Goal: Task Accomplishment & Management: Use online tool/utility

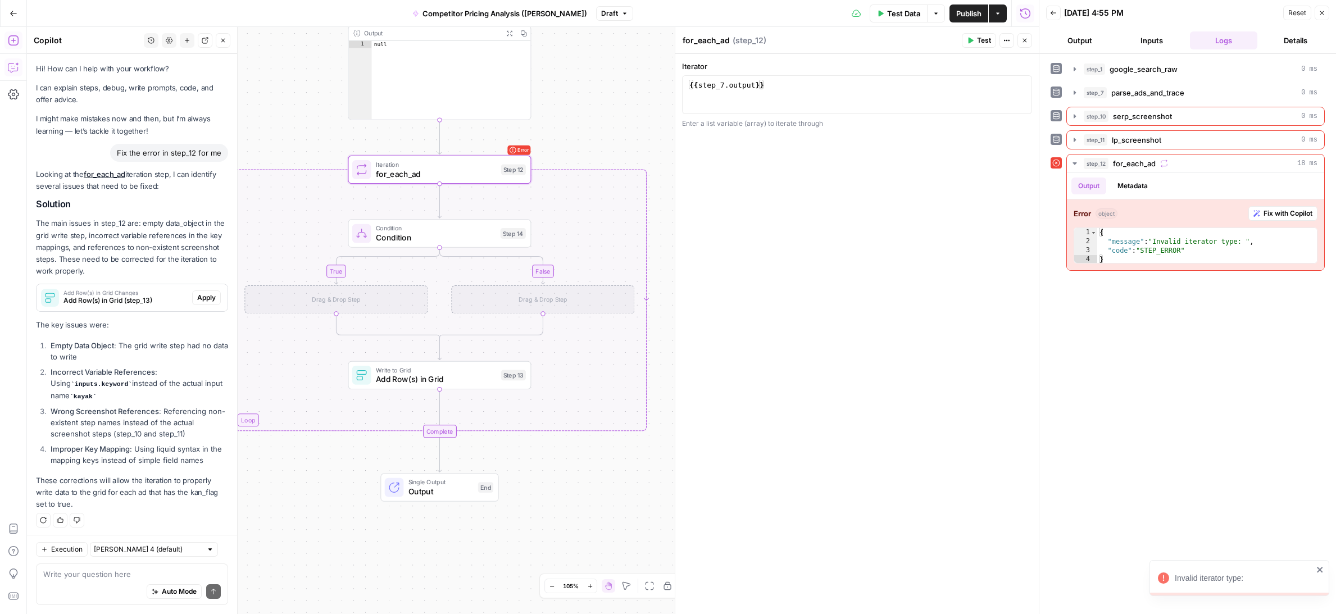
scroll to position [2, 0]
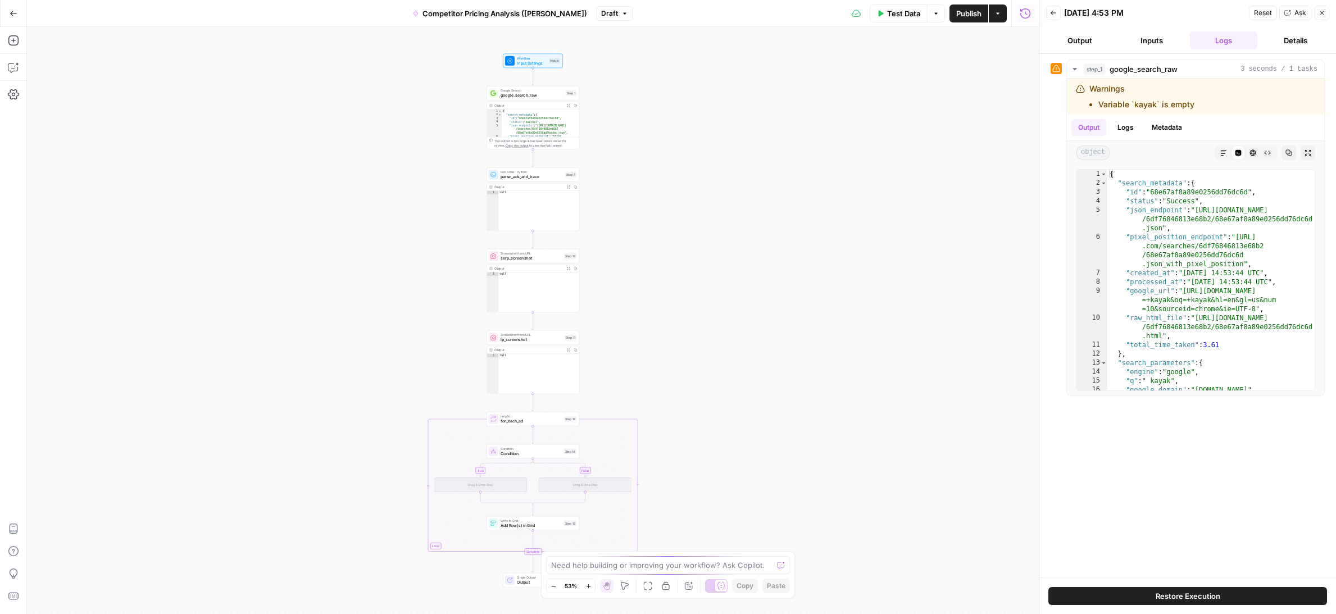
click at [903, 17] on span "Test Data" at bounding box center [903, 13] width 33 height 11
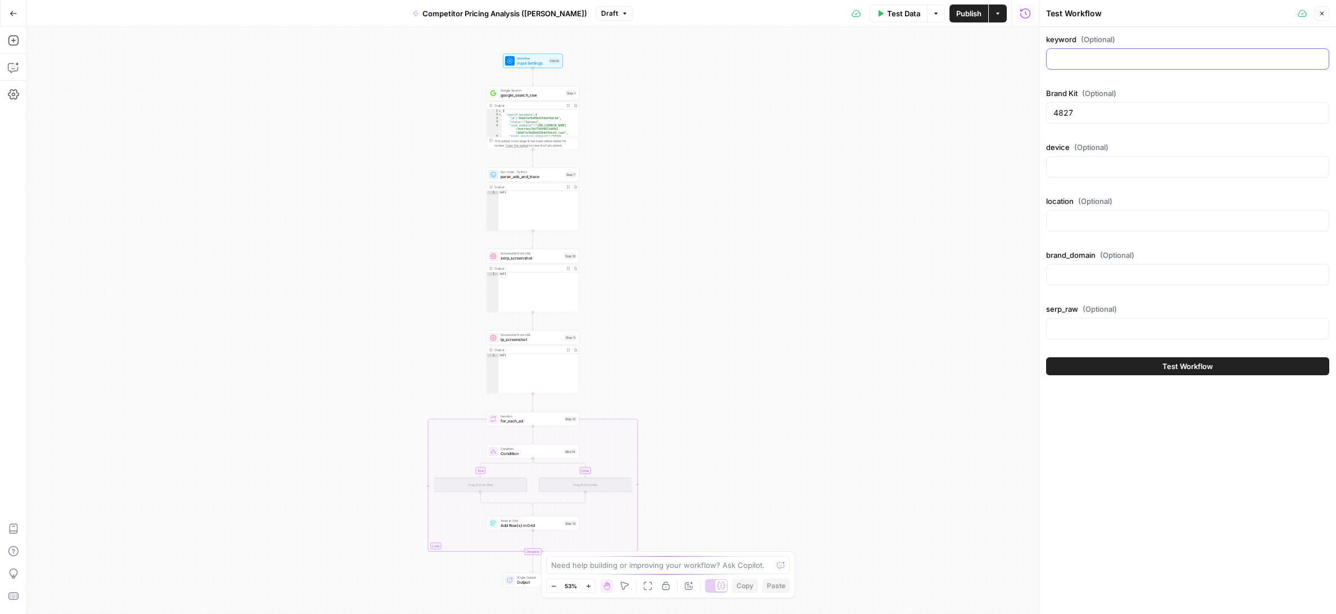
click at [1072, 53] on input "keyword (Optional)" at bounding box center [1187, 58] width 268 height 11
click at [1072, 63] on input "keyword (Optional)" at bounding box center [1187, 58] width 268 height 11
click at [1087, 362] on button "Test Workflow" at bounding box center [1187, 366] width 283 height 18
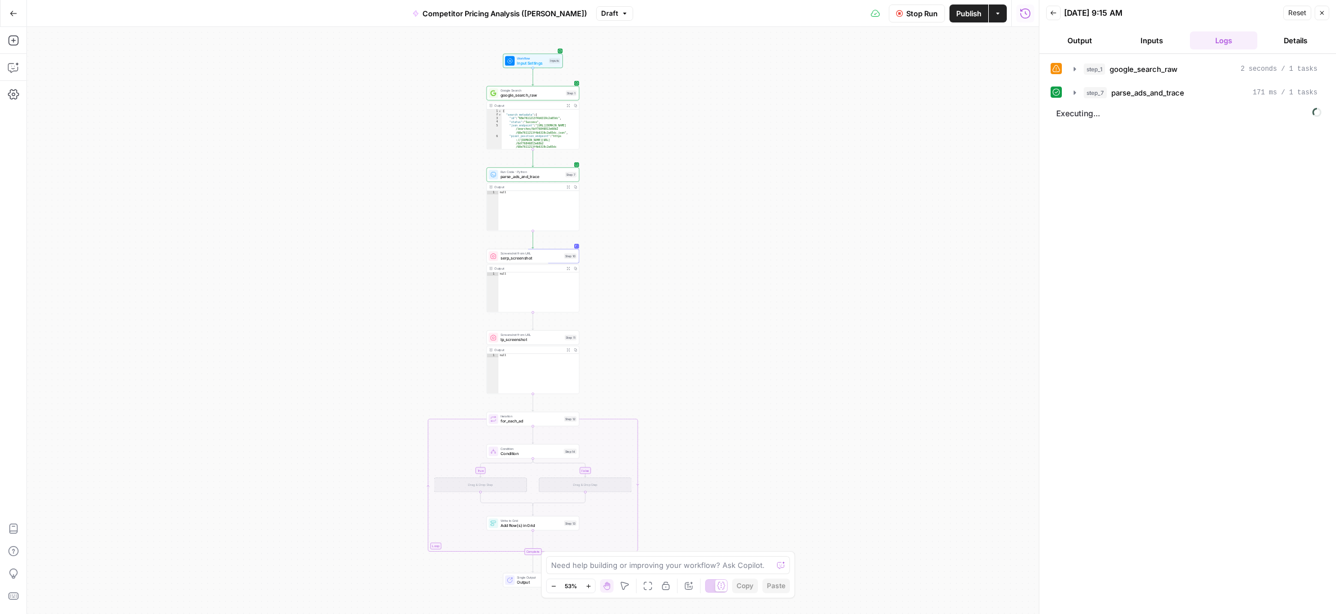
click at [1095, 31] on header "Back [DATE] 9:15 AM Reset Close Output Inputs Logs Details" at bounding box center [1187, 27] width 297 height 54
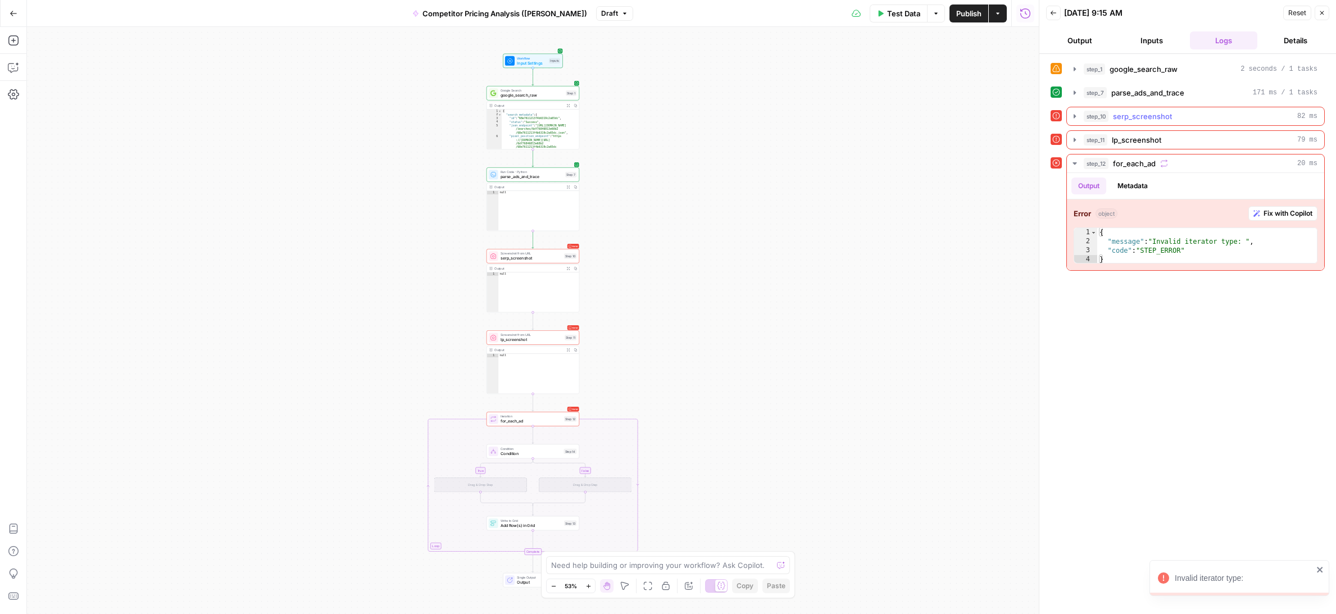
click at [1203, 118] on div "step_10 serp_screenshot 82 ms" at bounding box center [1200, 116] width 234 height 11
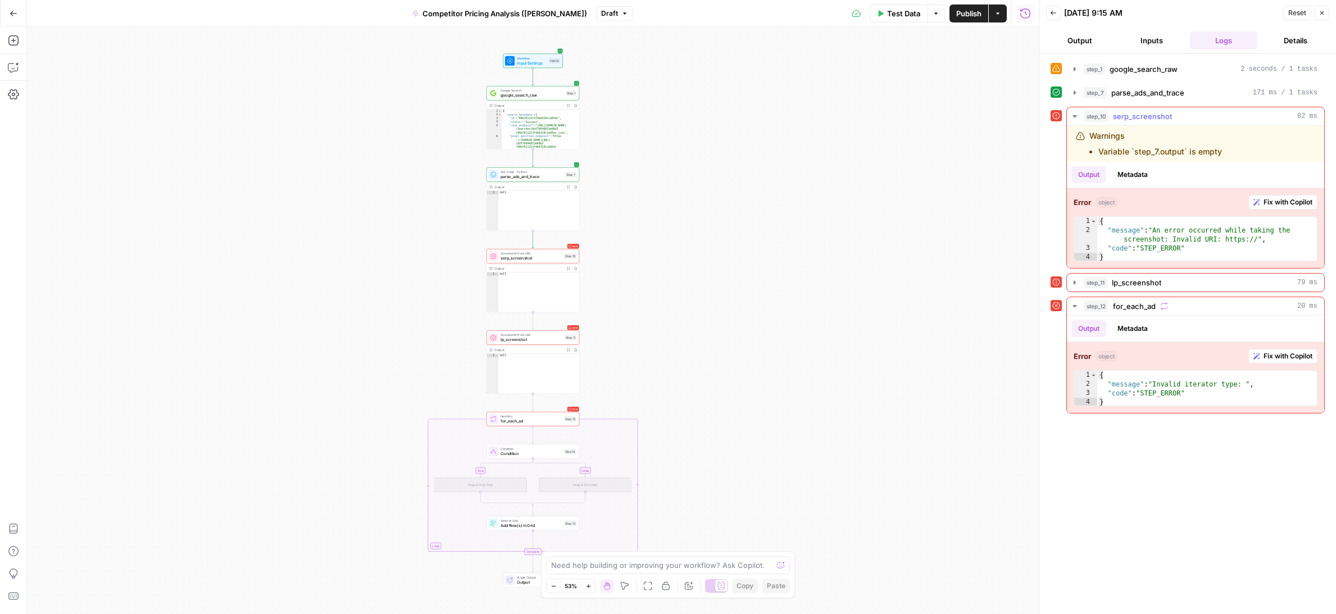
click at [1076, 117] on icon "button" at bounding box center [1074, 116] width 9 height 9
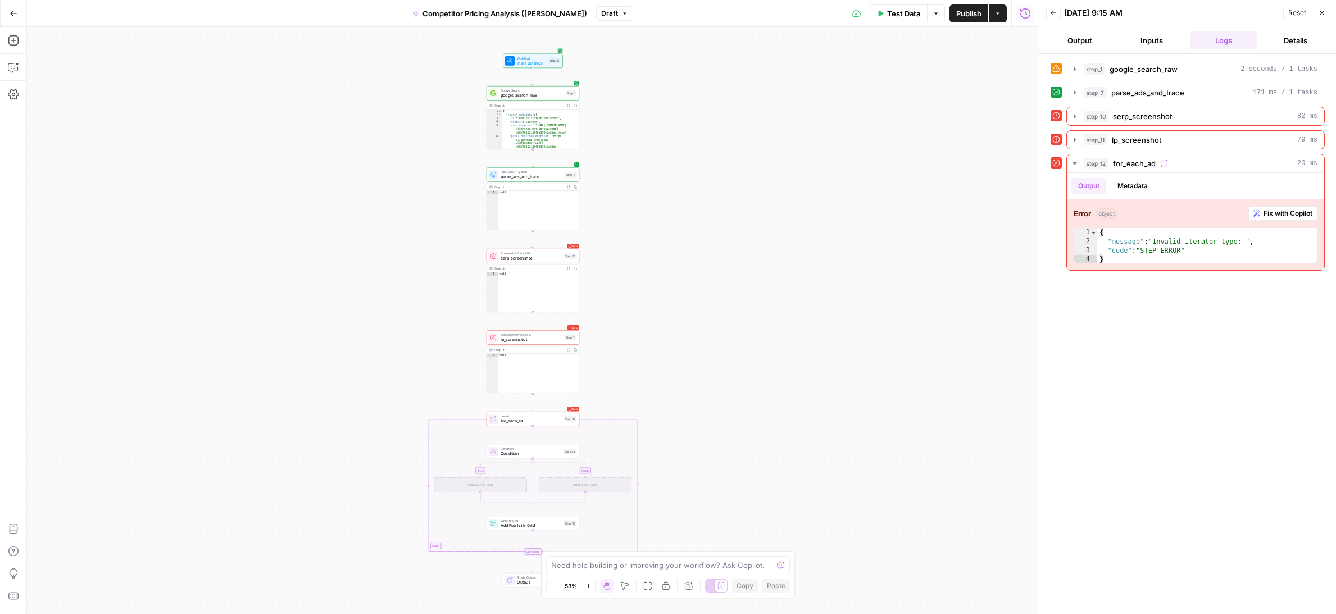
click at [769, 246] on div "true false Workflow Input Settings Inputs Google Search google_search_raw Step …" at bounding box center [533, 320] width 1012 height 587
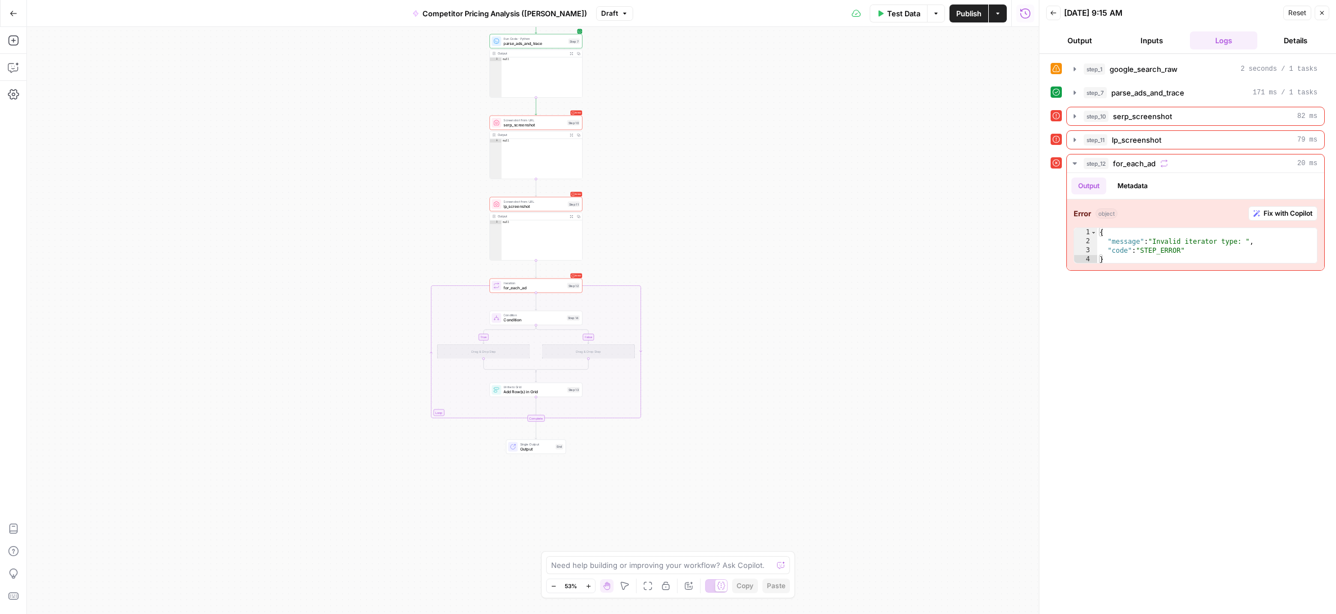
click at [540, 321] on span "Condition" at bounding box center [533, 320] width 61 height 6
click at [631, 259] on div "true false Workflow Input Settings Inputs Google Search google_search_raw Step …" at bounding box center [533, 320] width 1012 height 587
click at [989, 65] on span "Prompt AI" at bounding box center [1000, 68] width 31 height 10
click at [998, 99] on div "Enter a value manually" at bounding box center [1028, 102] width 97 height 10
click at [946, 82] on div "1 {{ item . kan_flag }} XXXXXXXXXXXXXXXXXXXXXXXXXXXXXXXXXXXXXXXXXXXXXXXXXXXXXXX…" at bounding box center [857, 98] width 350 height 39
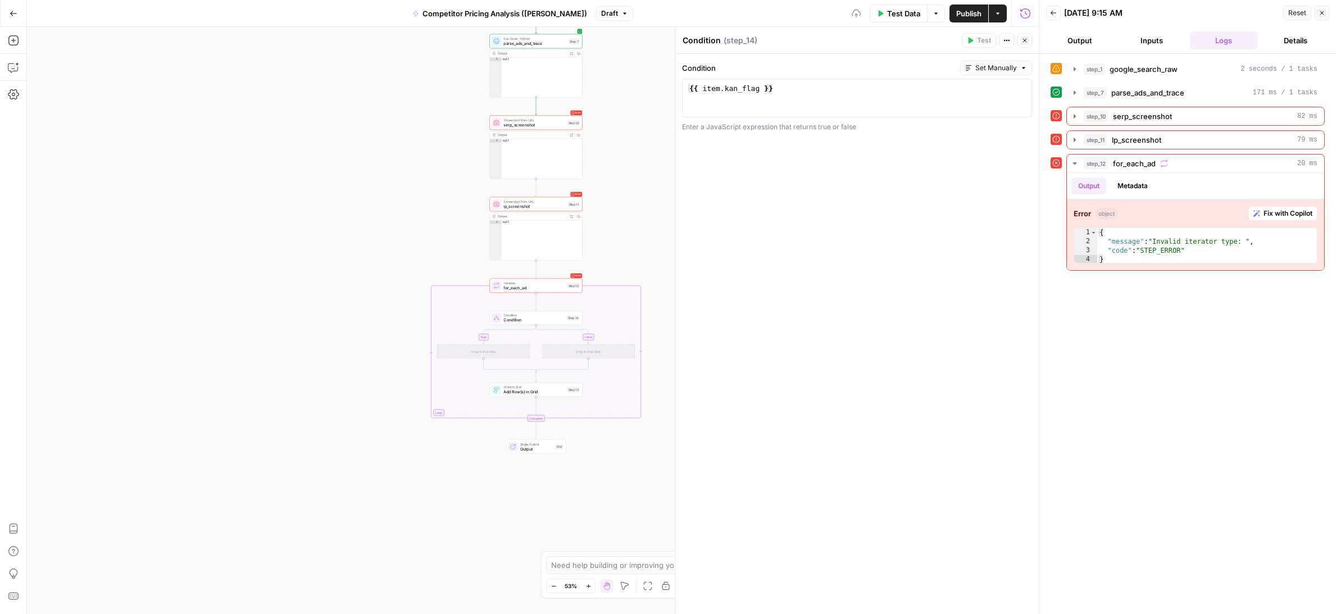
click at [892, 190] on div "Condition Set Manually 1 {{ item . kan_flag }} XXXXXXXXXXXXXXXXXXXXXXXXXXXXXXXX…" at bounding box center [856, 334] width 363 height 560
click at [575, 274] on span "Test" at bounding box center [573, 275] width 7 height 6
click at [1129, 180] on button "Metadata" at bounding box center [1132, 185] width 44 height 17
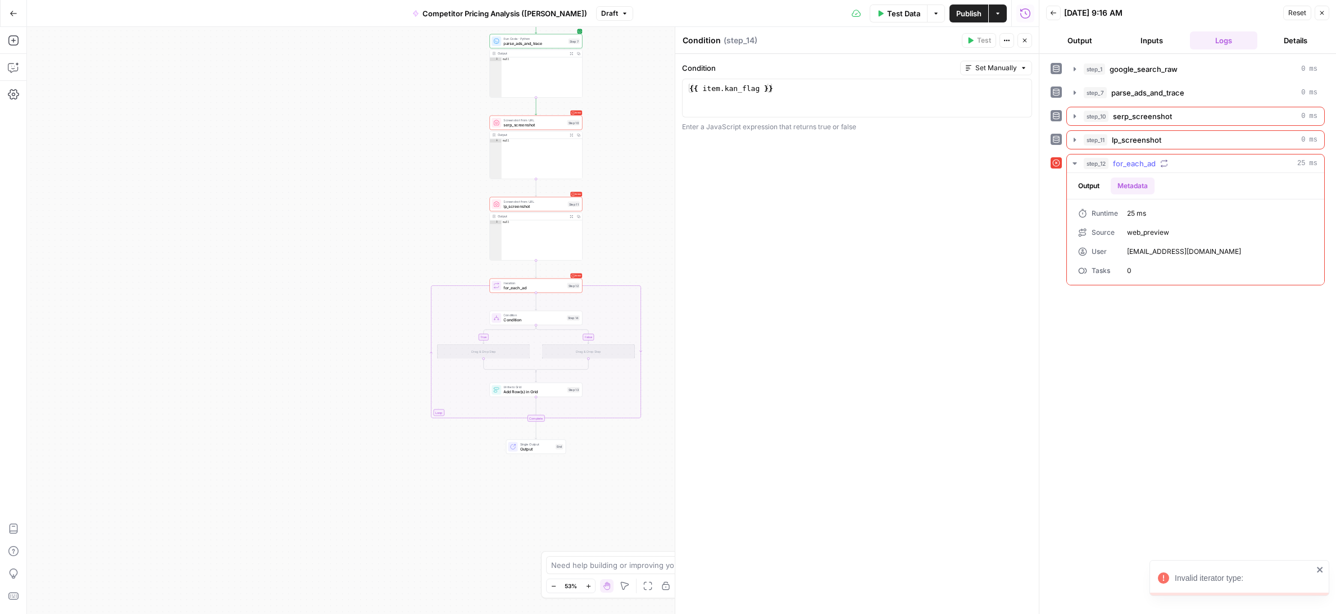
click at [1099, 180] on button "Output" at bounding box center [1088, 185] width 35 height 17
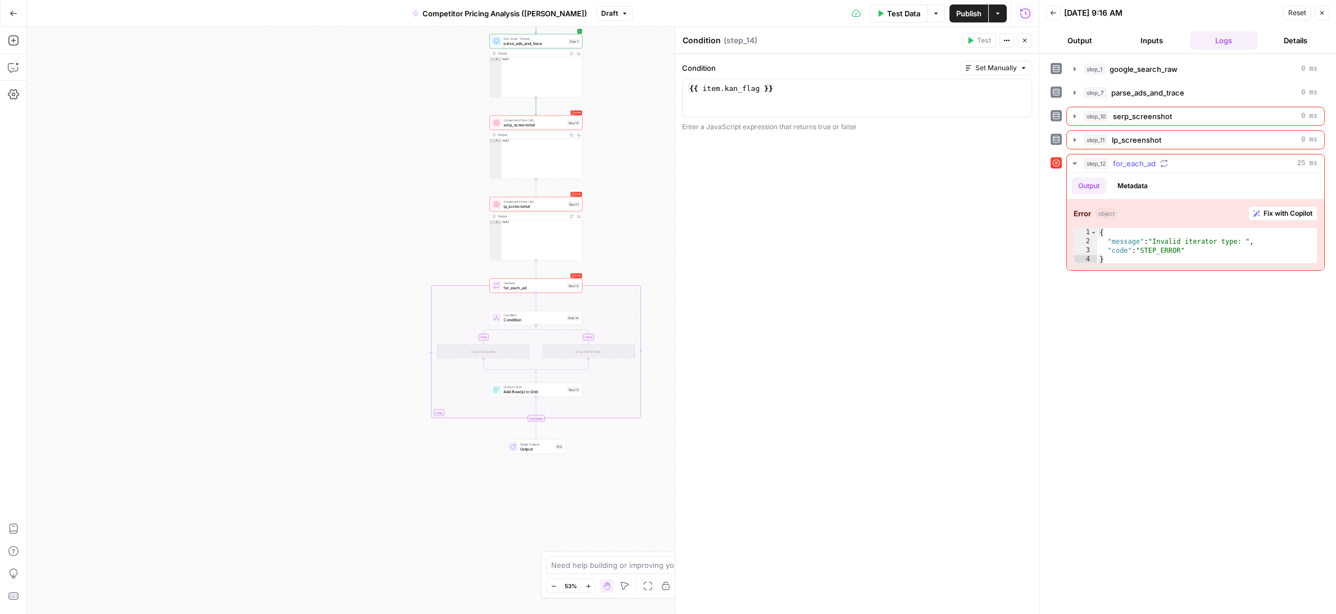
click at [1070, 165] on icon "button" at bounding box center [1074, 163] width 9 height 9
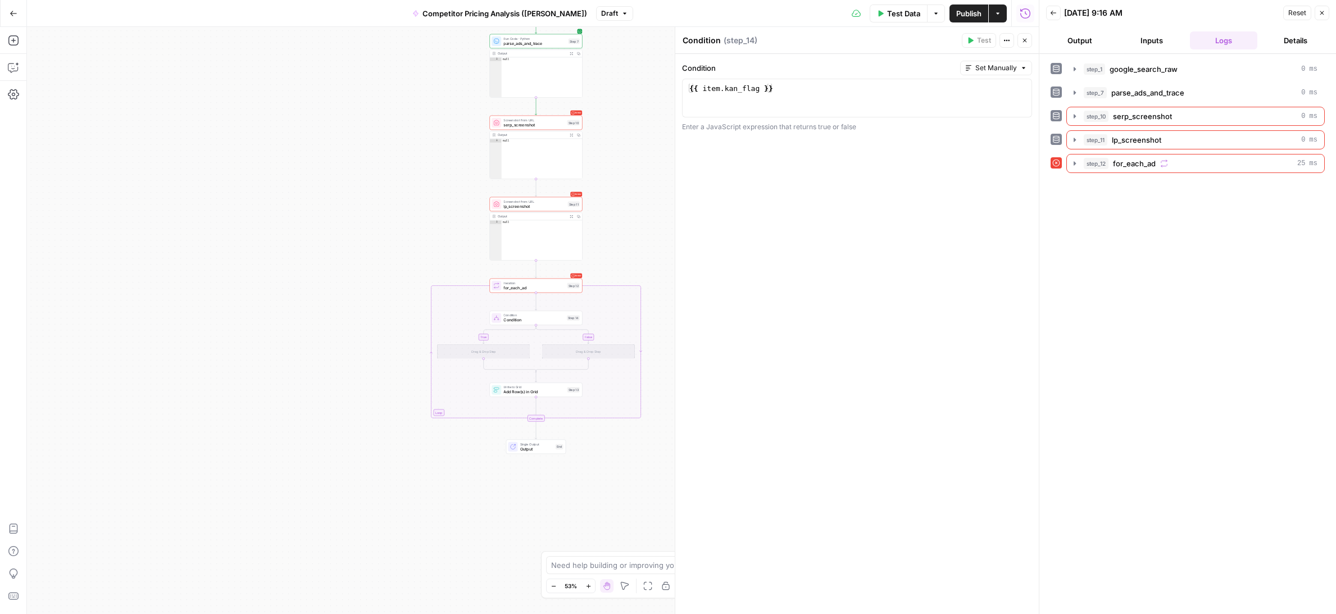
click at [999, 160] on div "Condition Set Manually 1 {{ item . kan_flag }} XXXXXXXXXXXXXXXXXXXXXXXXXXXXXXXX…" at bounding box center [856, 334] width 363 height 560
click at [1282, 39] on button "Details" at bounding box center [1295, 40] width 67 height 18
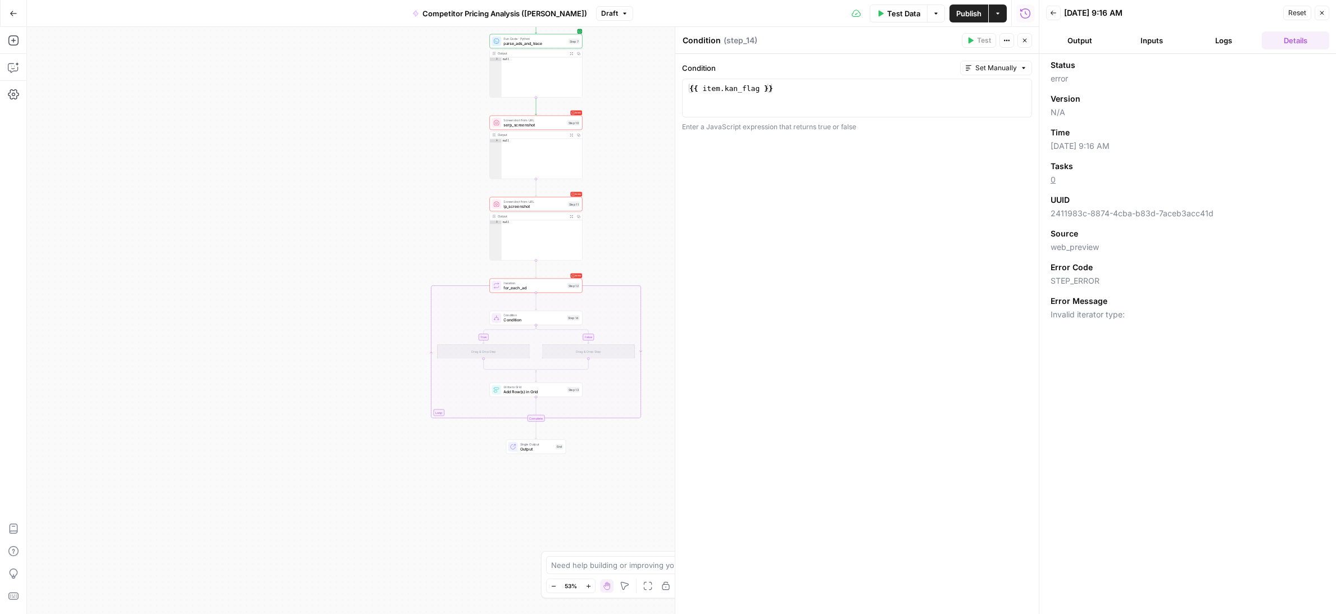
click at [1234, 40] on button "Logs" at bounding box center [1223, 40] width 67 height 18
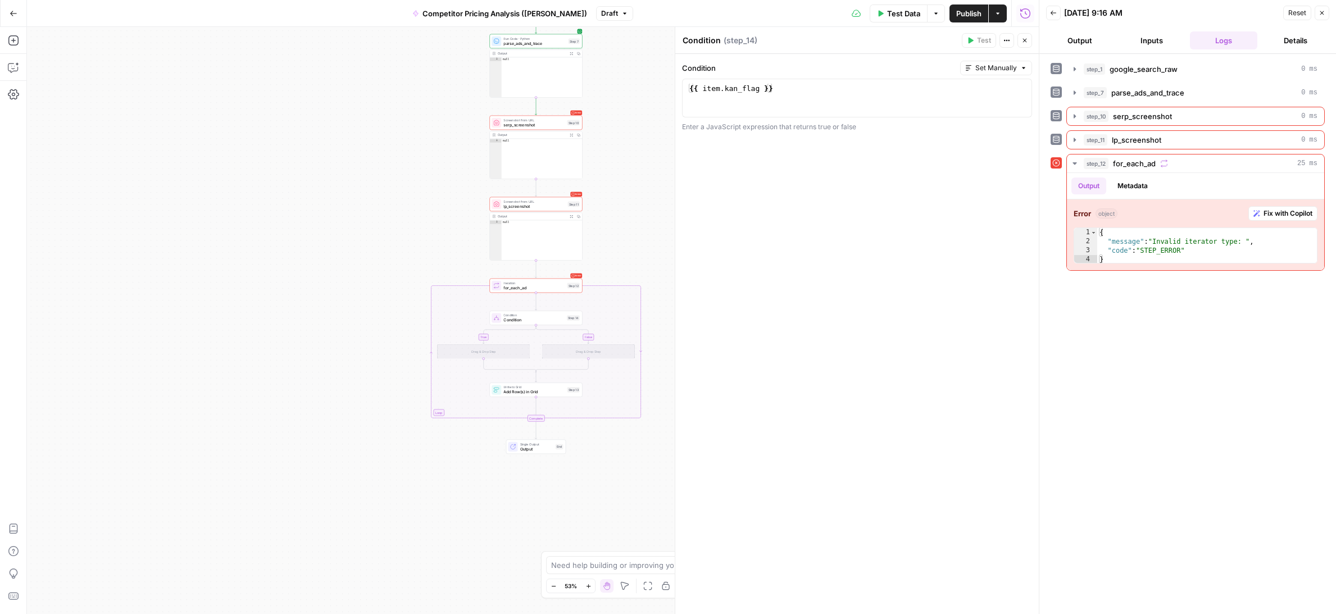
click at [1150, 43] on button "Inputs" at bounding box center [1151, 40] width 67 height 18
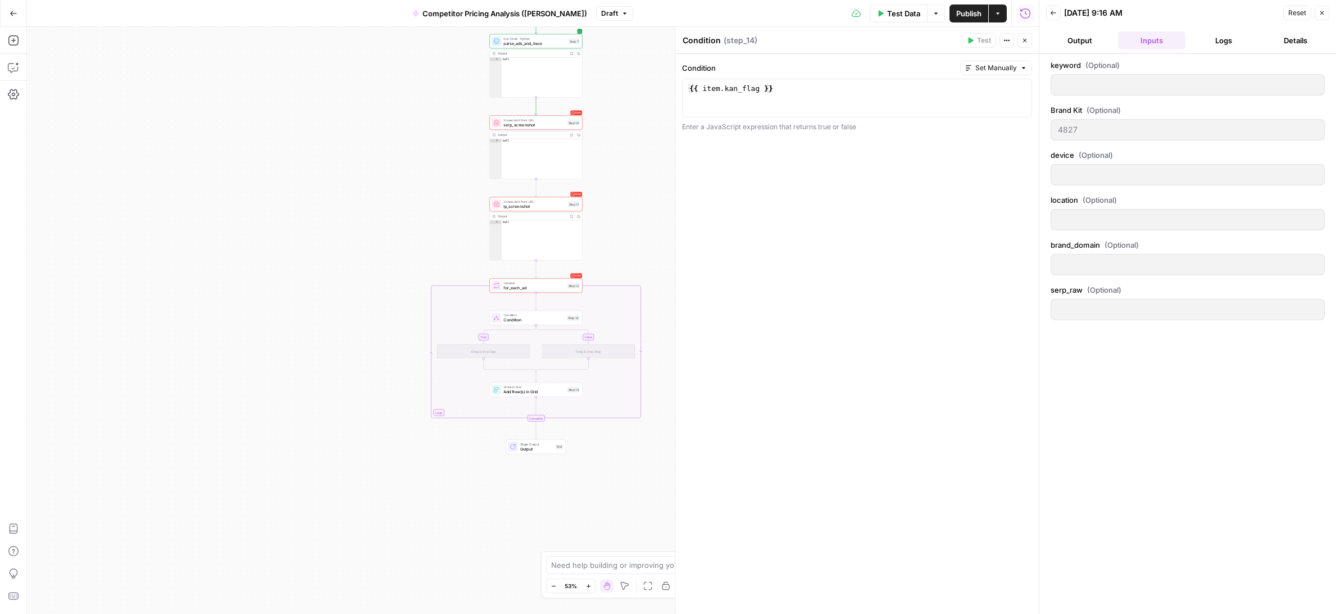
click at [1070, 40] on button "Output" at bounding box center [1079, 40] width 67 height 18
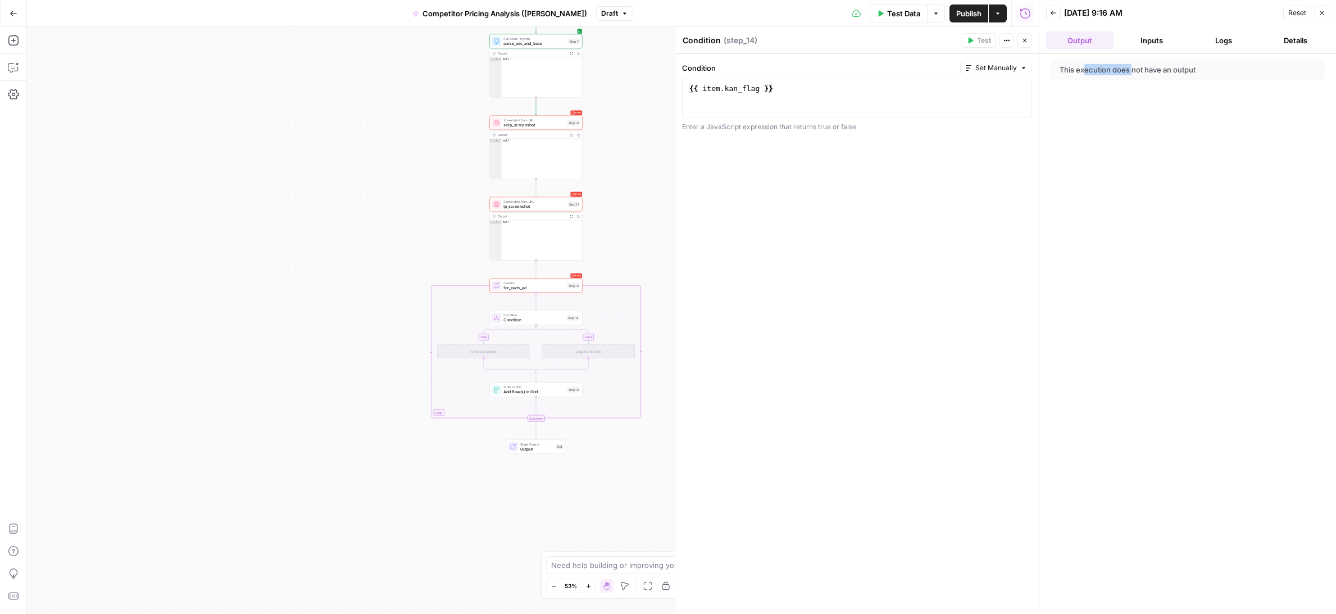
drag, startPoint x: 1085, startPoint y: 67, endPoint x: 1142, endPoint y: 67, distance: 57.9
click at [1140, 67] on div "This execution does not have an output" at bounding box center [1157, 69] width 196 height 11
click at [1142, 67] on div "This execution does not have an output" at bounding box center [1157, 69] width 196 height 11
click at [535, 36] on span "Run Code · Python" at bounding box center [534, 38] width 62 height 5
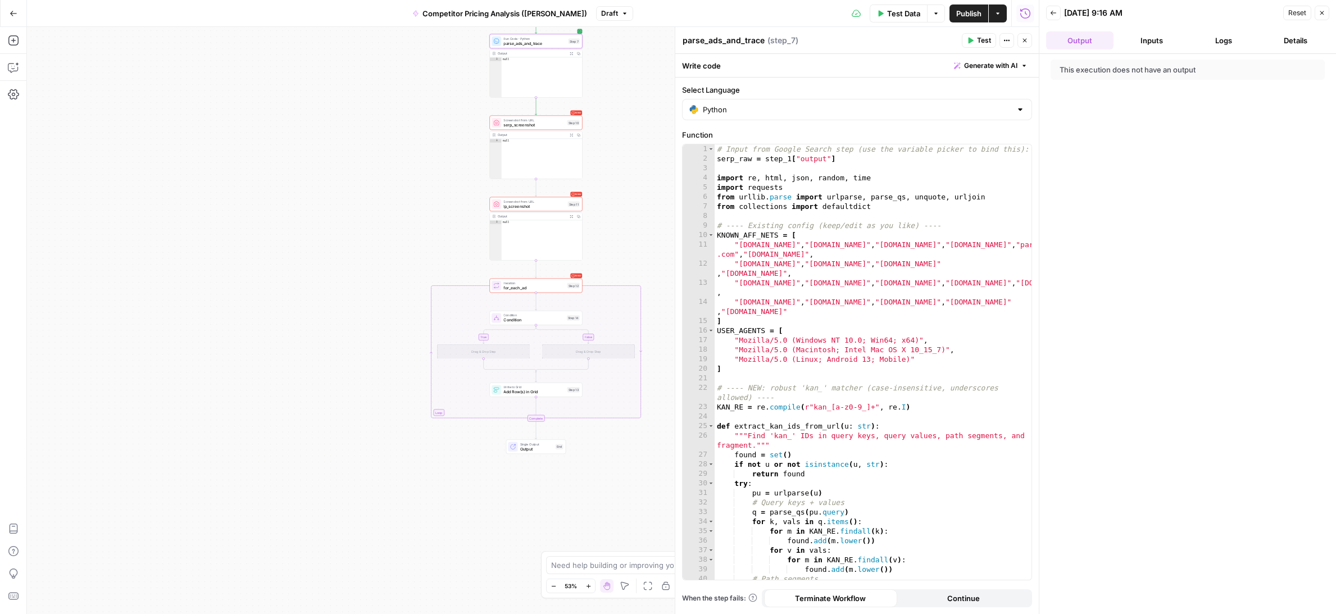
type textarea "****"
click at [531, 76] on div "null" at bounding box center [542, 80] width 80 height 47
click at [544, 39] on span "Run Code · Python" at bounding box center [534, 38] width 62 height 5
click at [570, 30] on span "Test" at bounding box center [573, 31] width 7 height 6
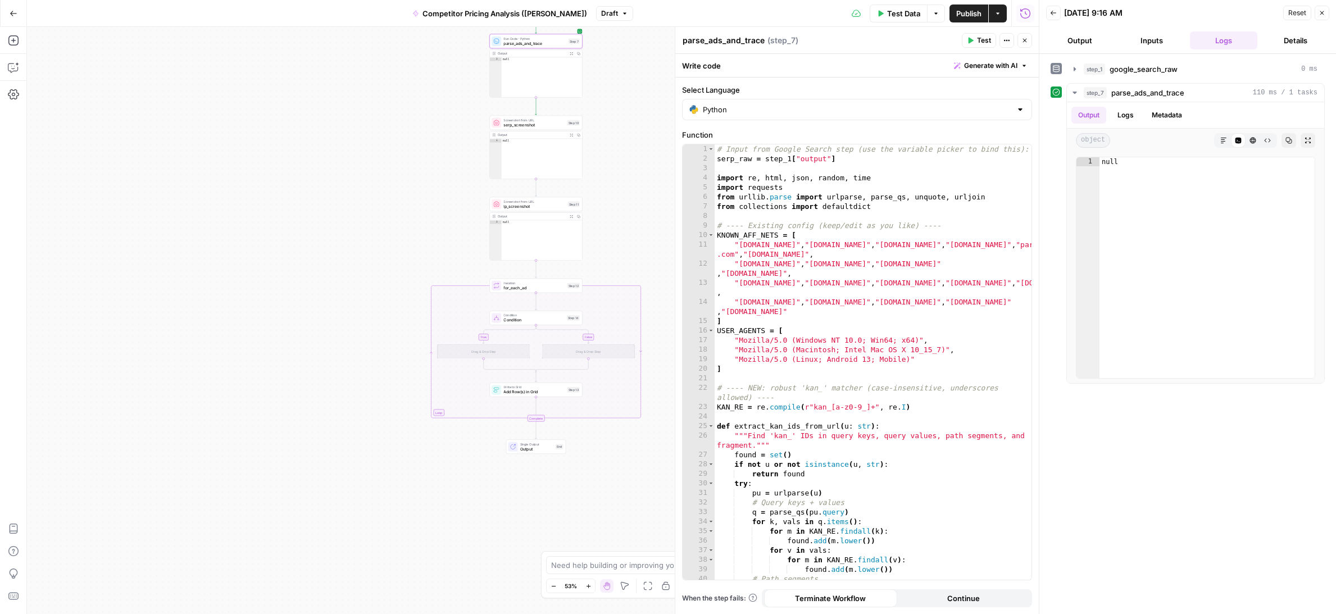
click at [1086, 34] on button "Output" at bounding box center [1079, 40] width 67 height 18
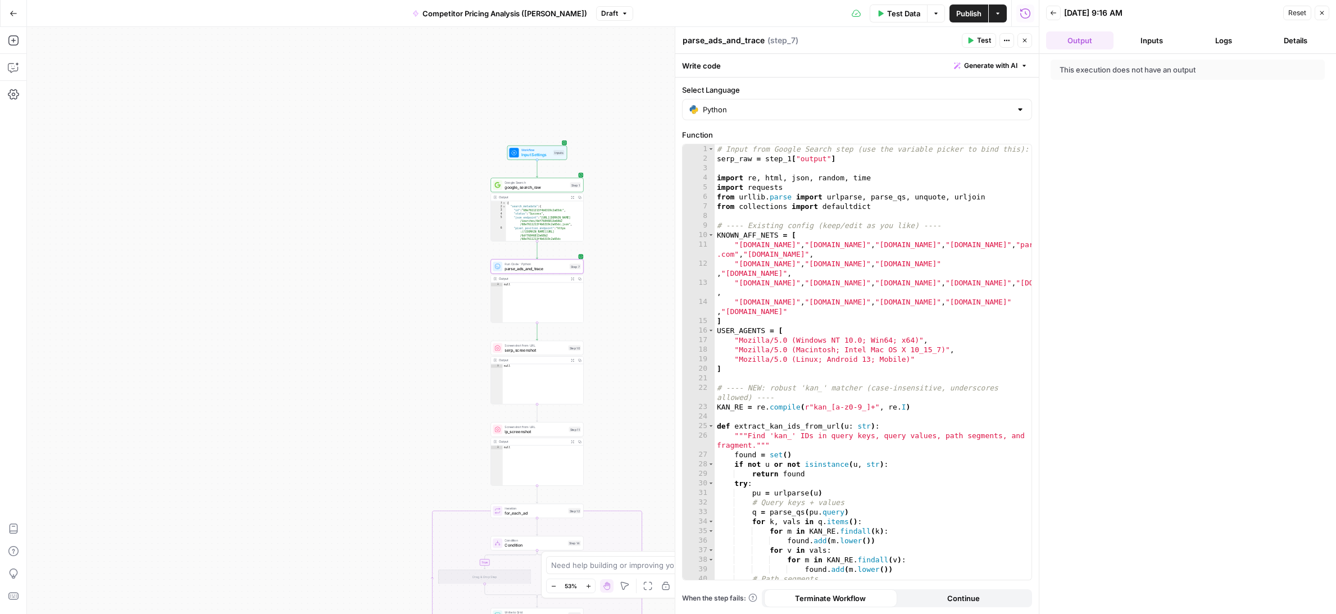
drag, startPoint x: 614, startPoint y: 126, endPoint x: 614, endPoint y: 322, distance: 196.0
click at [614, 322] on div "true false Workflow Input Settings Inputs Google Search google_search_raw Step …" at bounding box center [533, 320] width 1012 height 587
click at [551, 185] on span "google_search_raw" at bounding box center [535, 187] width 63 height 6
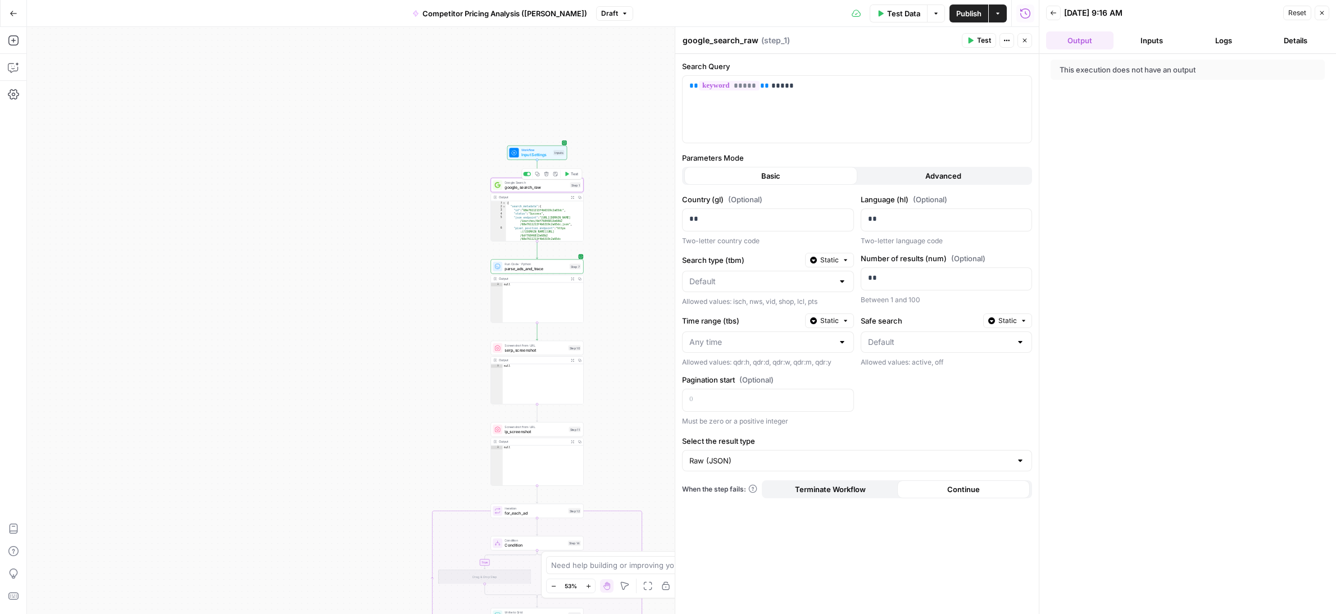
click at [548, 189] on span "google_search_raw" at bounding box center [535, 187] width 63 height 6
click at [571, 174] on span "Test" at bounding box center [574, 174] width 7 height 6
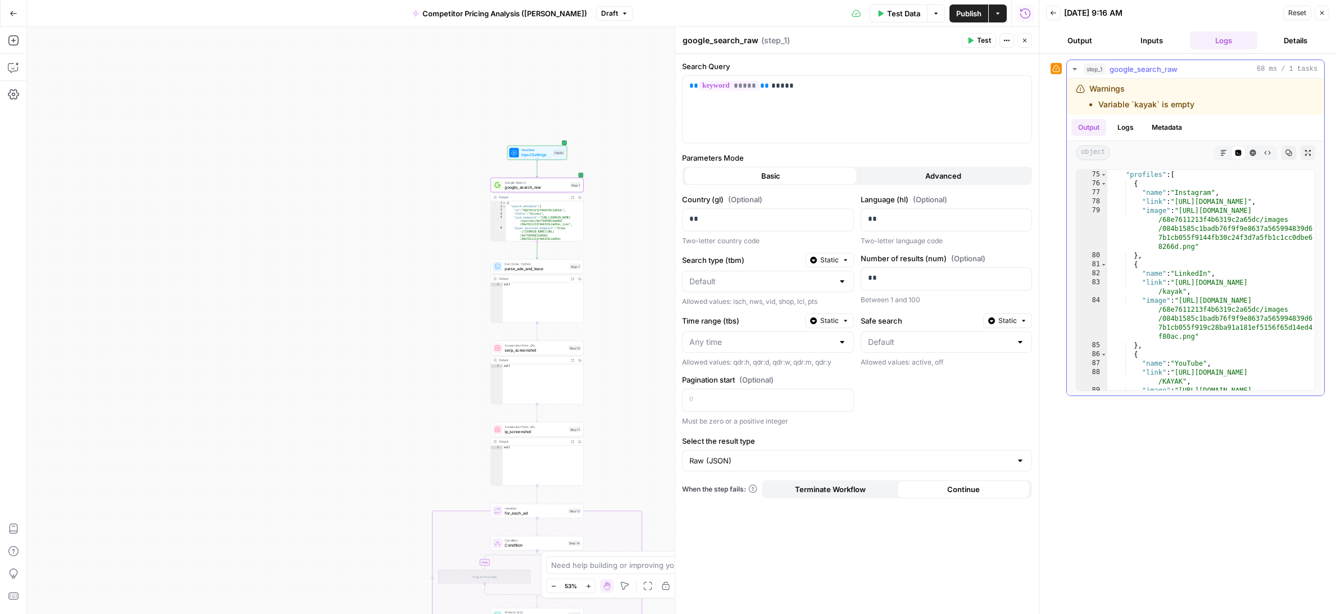
scroll to position [1446, 0]
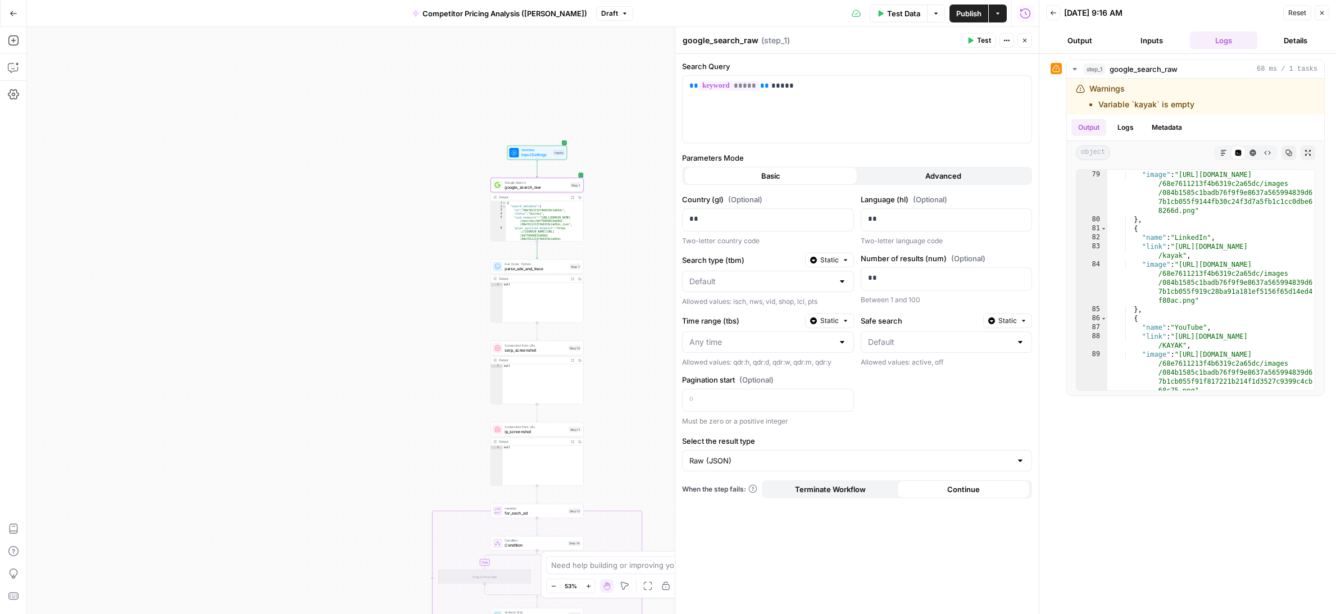
click at [1321, 13] on icon "button" at bounding box center [1322, 13] width 4 height 4
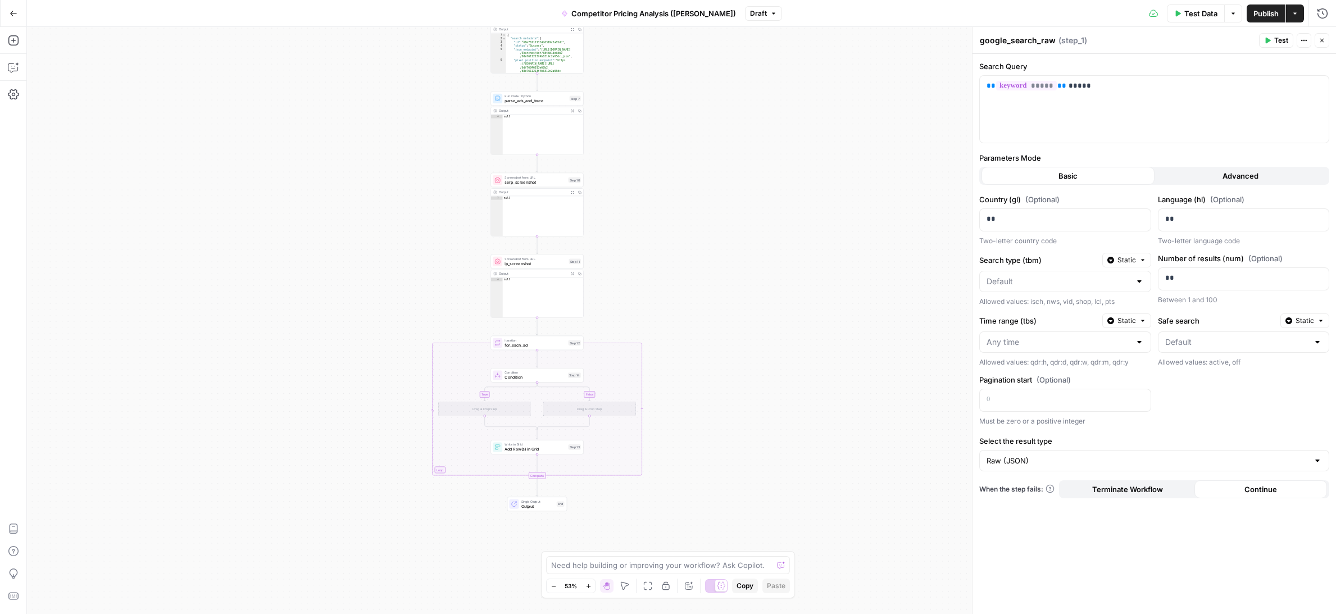
drag, startPoint x: 480, startPoint y: 463, endPoint x: 480, endPoint y: 277, distance: 186.5
click at [480, 277] on div "true false Workflow Input Settings Inputs Google Search google_search_raw Step …" at bounding box center [681, 320] width 1309 height 587
click at [535, 356] on span "Condition" at bounding box center [534, 359] width 61 height 6
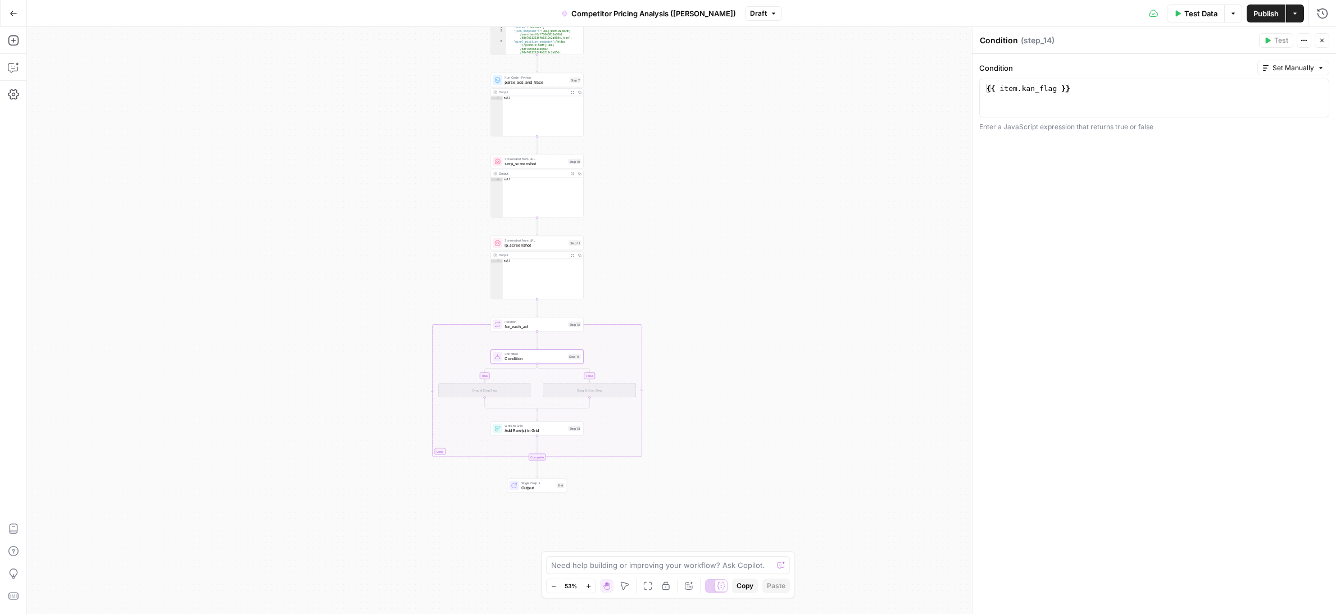
click at [531, 429] on span "Add Row(s) in Grid" at bounding box center [534, 430] width 61 height 6
type textarea "Add Row(s) in Grid"
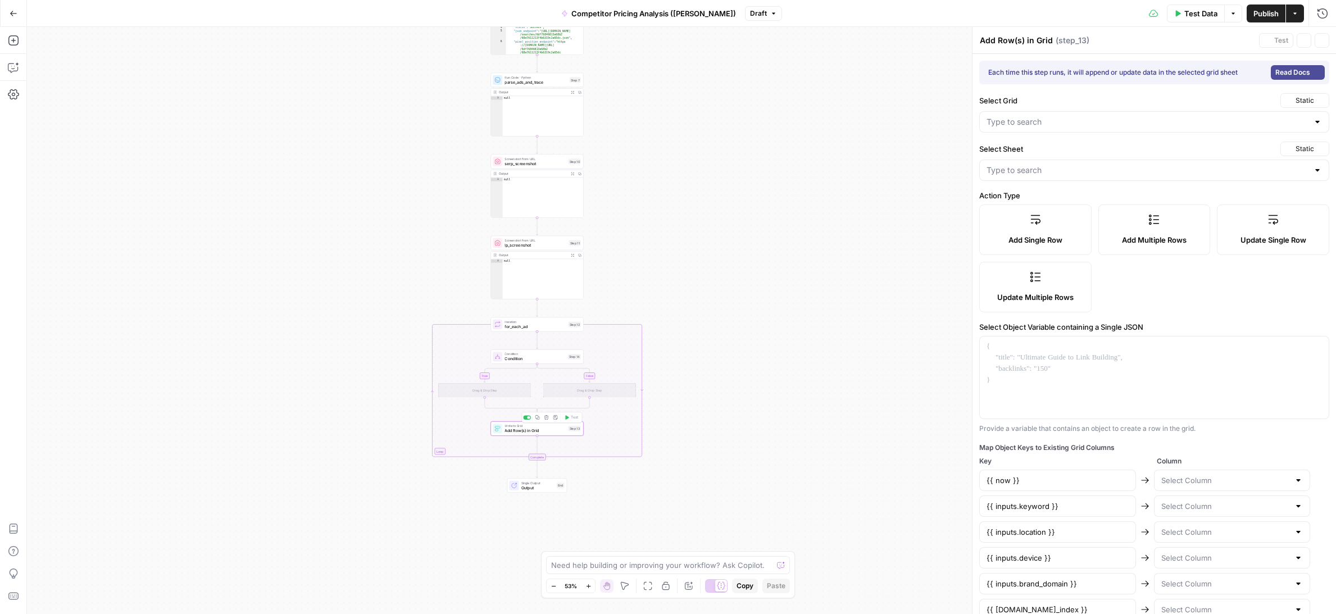
type input "Brand Ad Redirect Evidence"
type input "New Grid"
type input "timestamp"
type input "keyword"
type input "location"
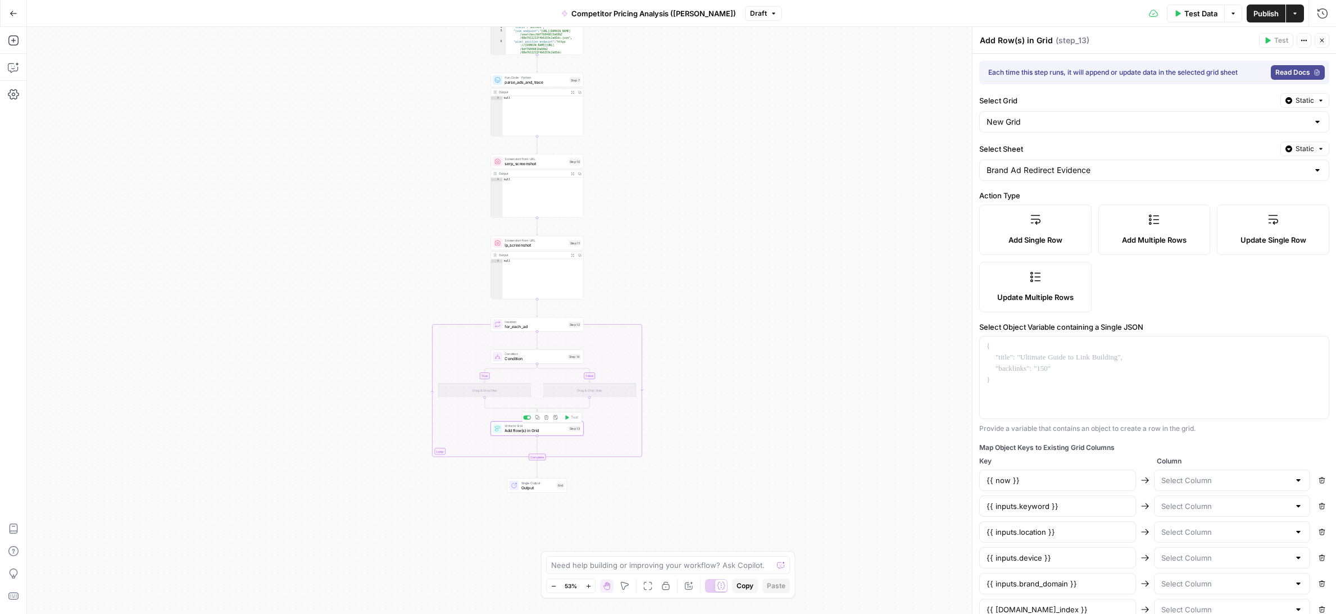
type input "device"
type input "brand_domain"
type input "ad_index"
type input "position"
type input "title"
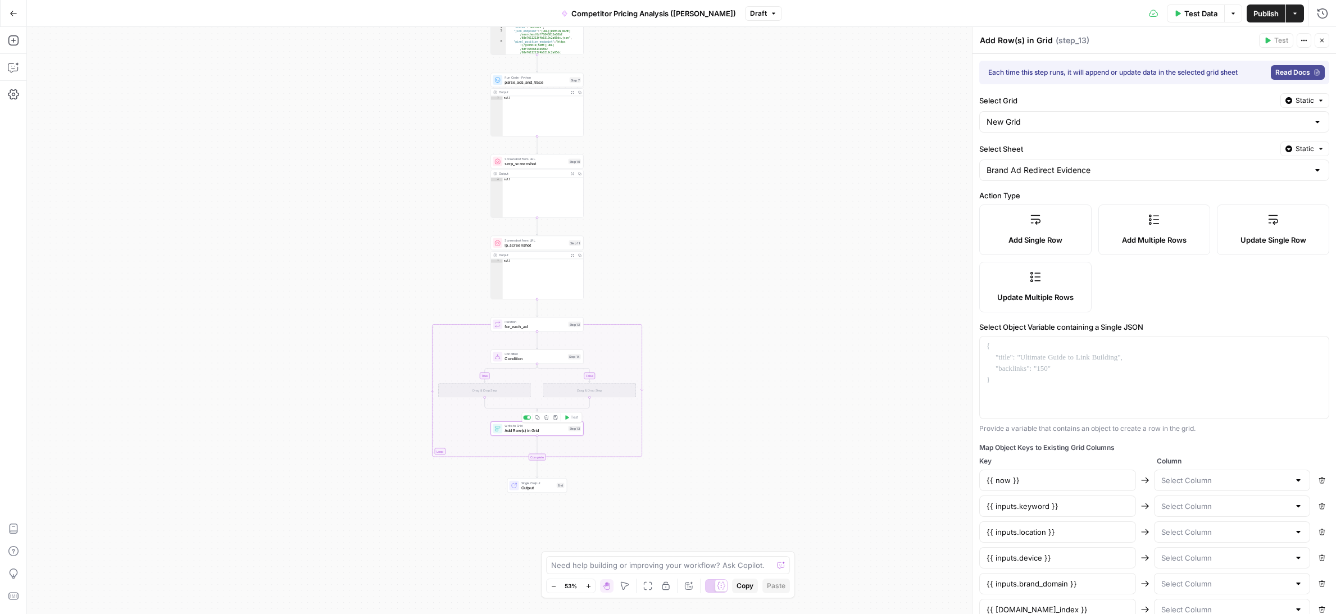
type input "displayed_link"
type input "google_click_url"
type input "adurl"
type input "primary_final_url"
type input "primary_signature"
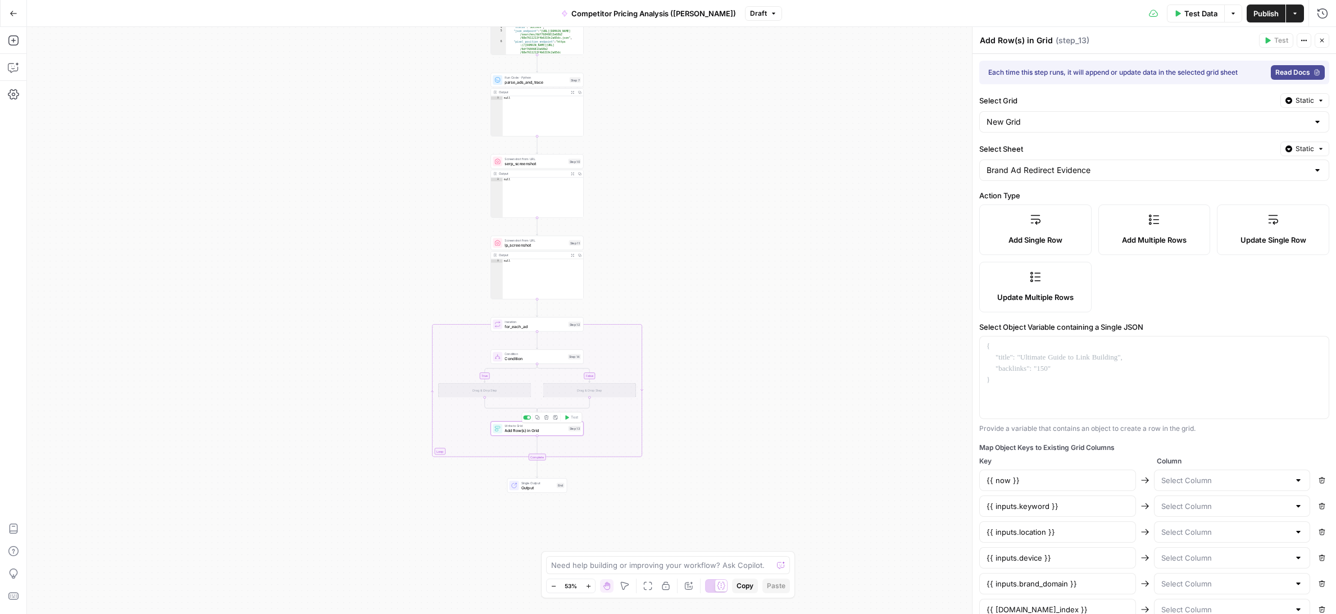
type input "variants"
type input "affiliate_network_hint"
type input "affiliate_params"
type input "serp_screenshot_url"
type input "landing_screenshot_url"
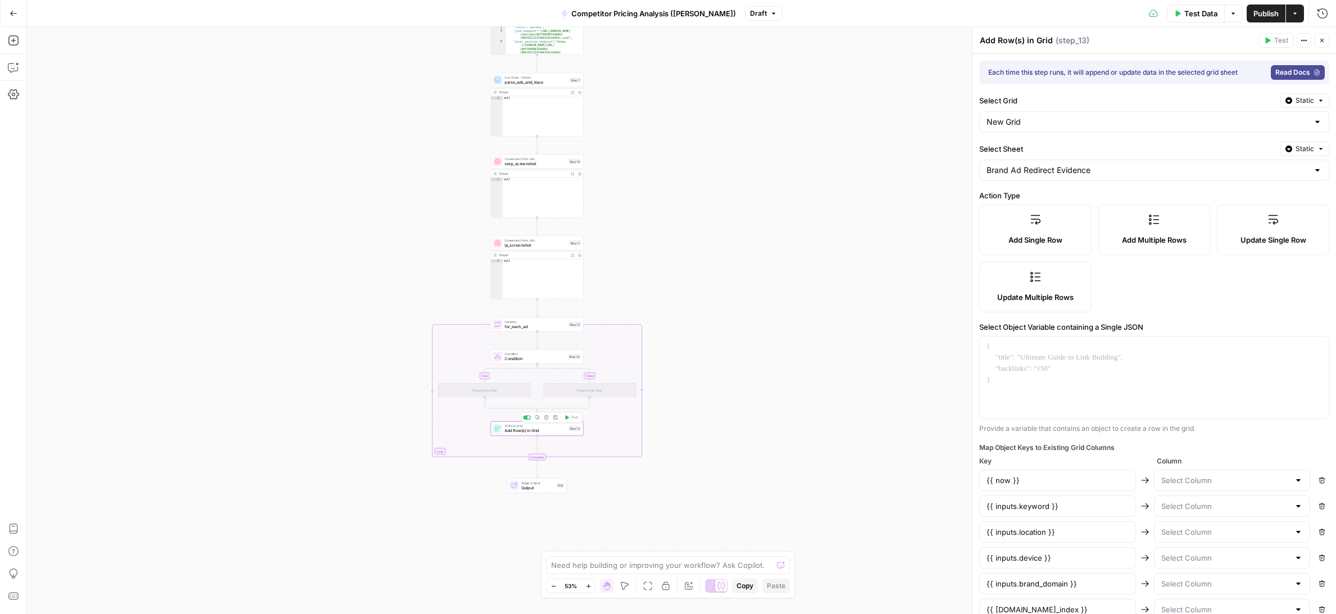
type input "kan_flag"
type input "kan_ids_found"
type input "kan_hits"
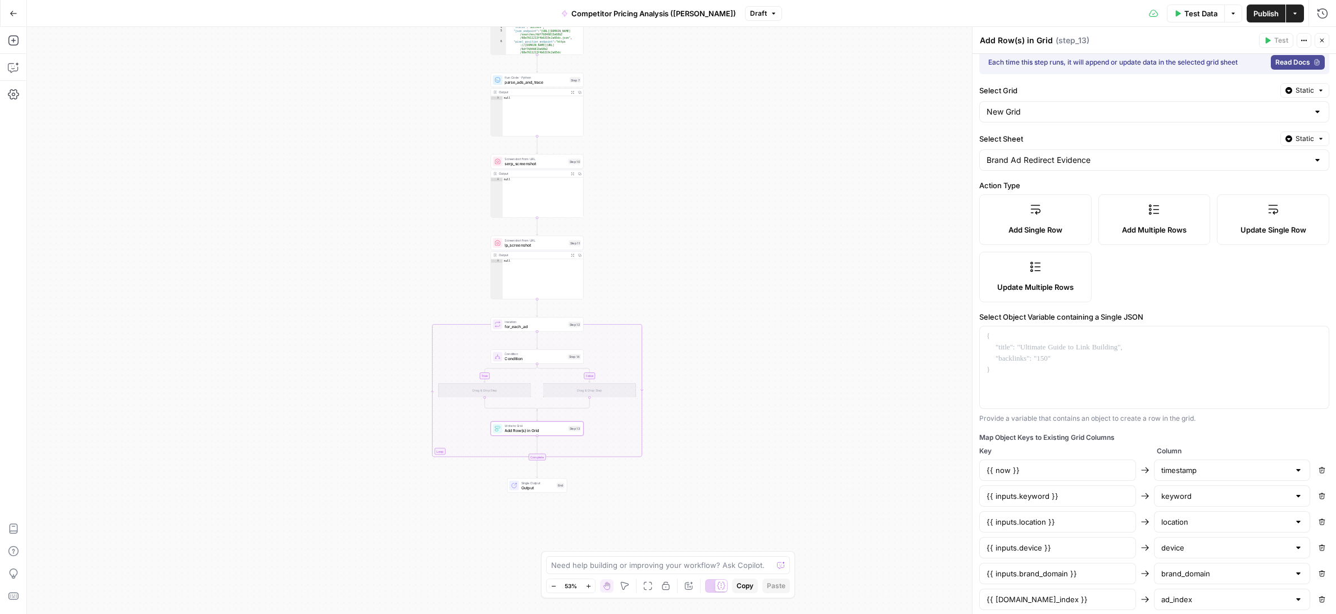
click at [1321, 91] on icon "button" at bounding box center [1320, 91] width 3 height 2
click at [1318, 137] on icon "button" at bounding box center [1320, 138] width 7 height 7
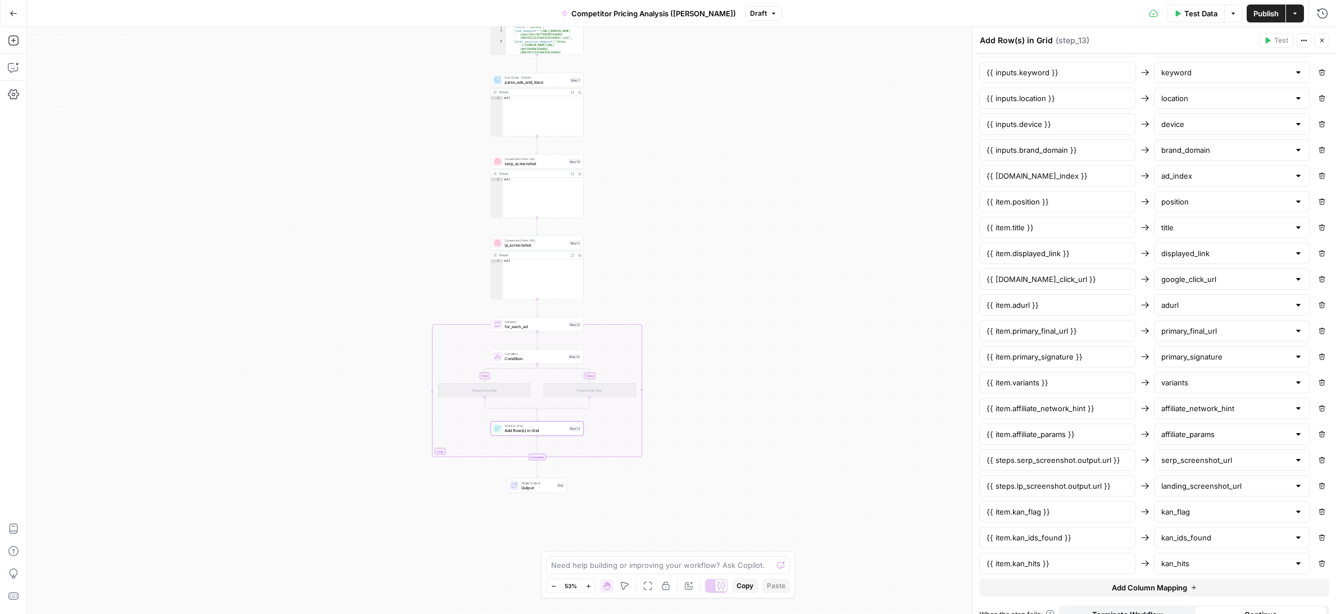
scroll to position [450, 0]
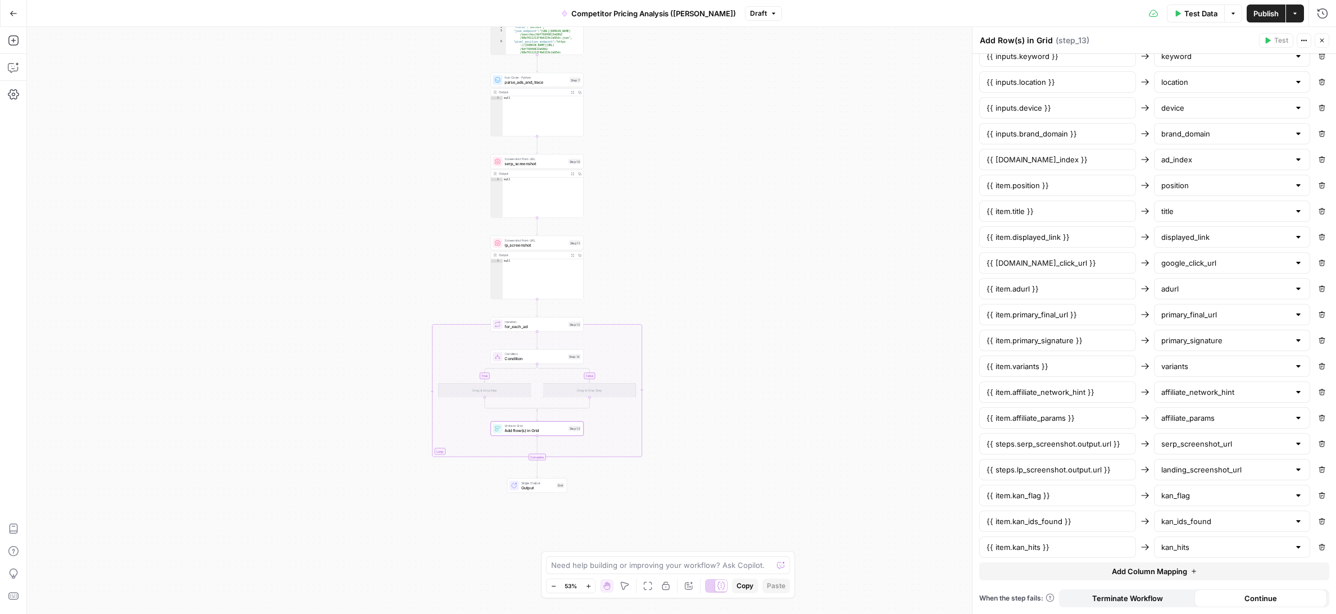
click at [716, 266] on div "true false Workflow Input Settings Inputs Google Search google_search_raw Step …" at bounding box center [681, 320] width 1309 height 587
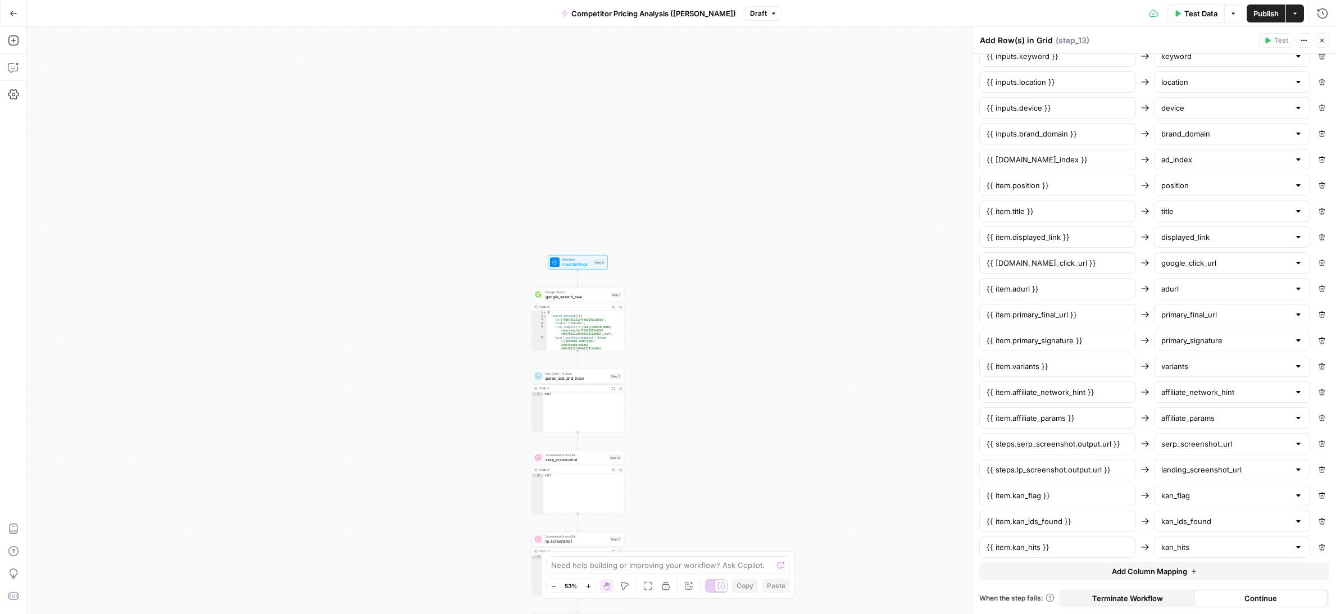
click at [1322, 41] on icon "button" at bounding box center [1321, 40] width 7 height 7
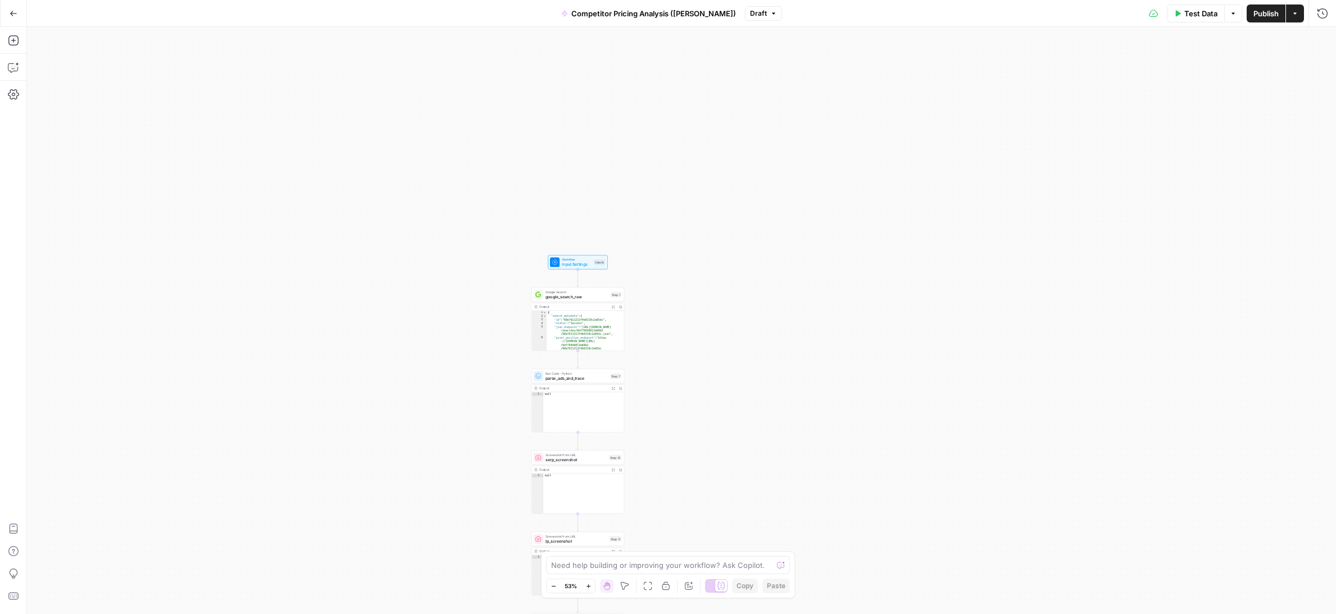
click at [16, 16] on icon "button" at bounding box center [14, 14] width 8 height 8
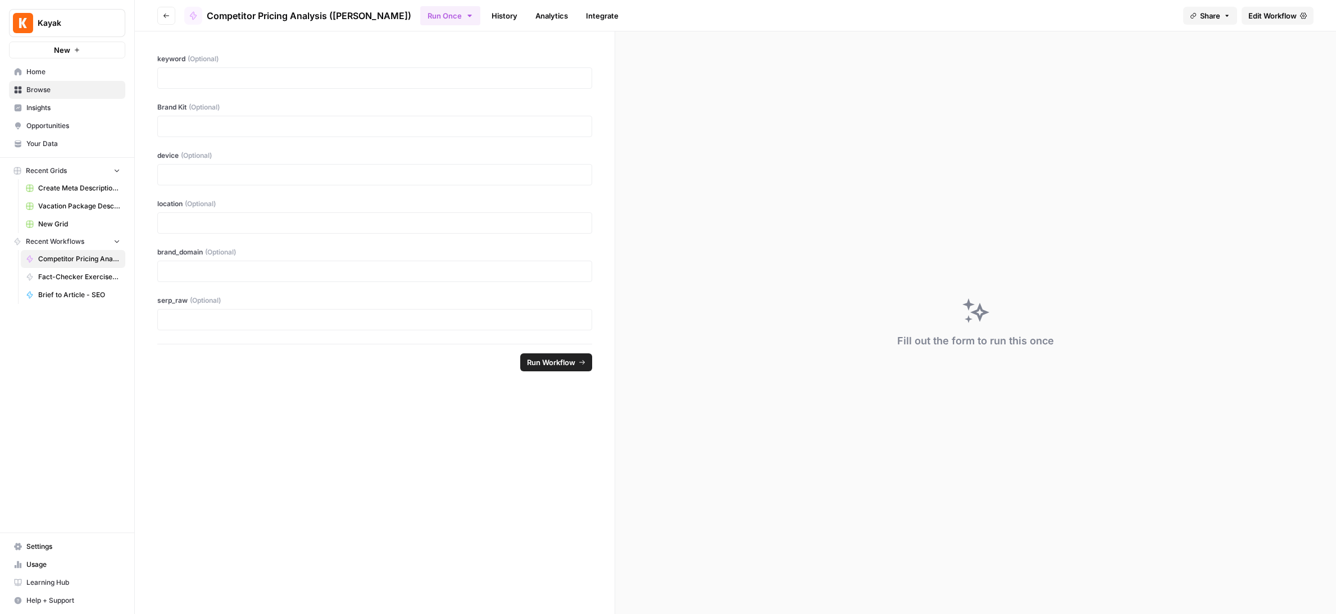
click at [165, 21] on button "Go back" at bounding box center [166, 16] width 18 height 18
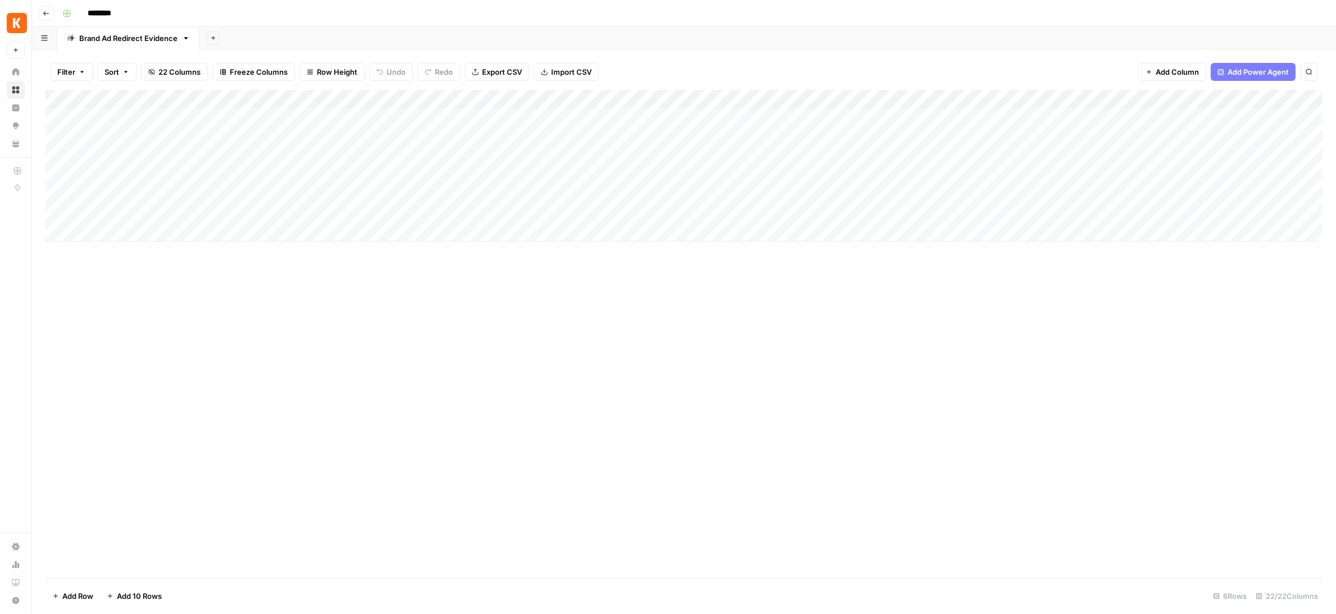
click at [240, 99] on div "Add Column" at bounding box center [683, 166] width 1277 height 152
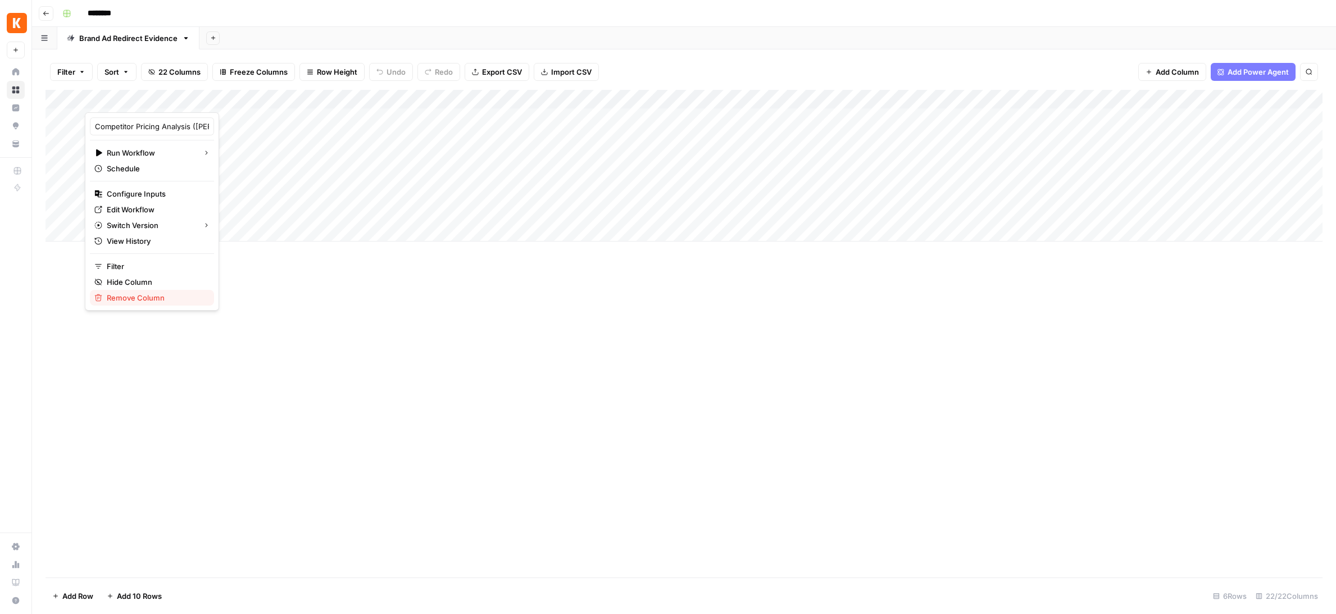
click at [149, 294] on span "Remove Column" at bounding box center [156, 297] width 98 height 11
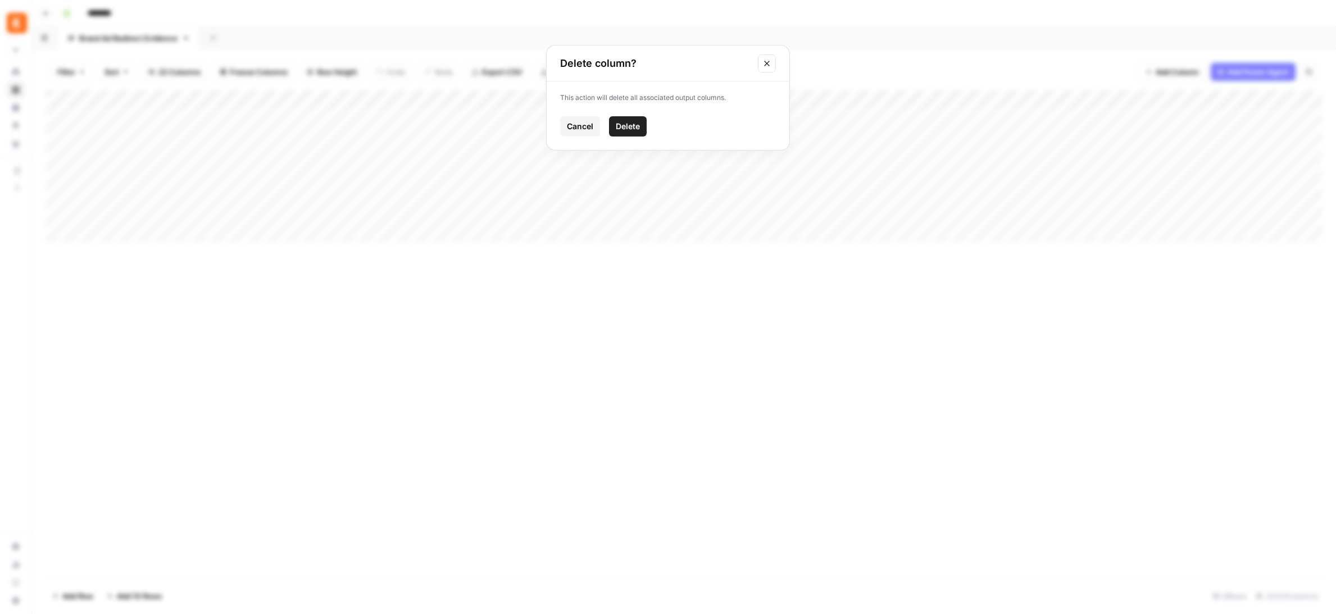
click at [629, 129] on span "Delete" at bounding box center [628, 126] width 24 height 11
click at [97, 117] on div "Add Column" at bounding box center [683, 166] width 1277 height 152
drag, startPoint x: 233, startPoint y: 303, endPoint x: 151, endPoint y: 213, distance: 121.3
click at [233, 302] on div "Add Column" at bounding box center [683, 334] width 1277 height 488
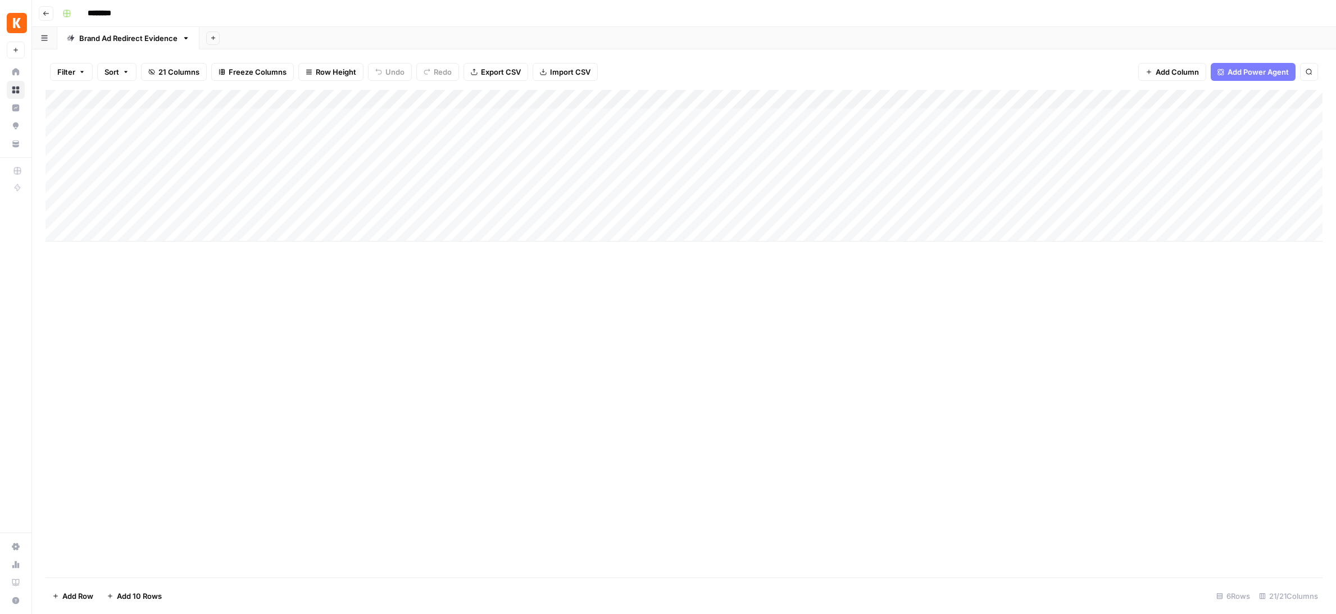
click at [65, 105] on div "Add Column" at bounding box center [683, 166] width 1277 height 152
click at [130, 411] on div "Add Column" at bounding box center [683, 334] width 1277 height 488
click at [47, 7] on button "Go back" at bounding box center [46, 13] width 15 height 15
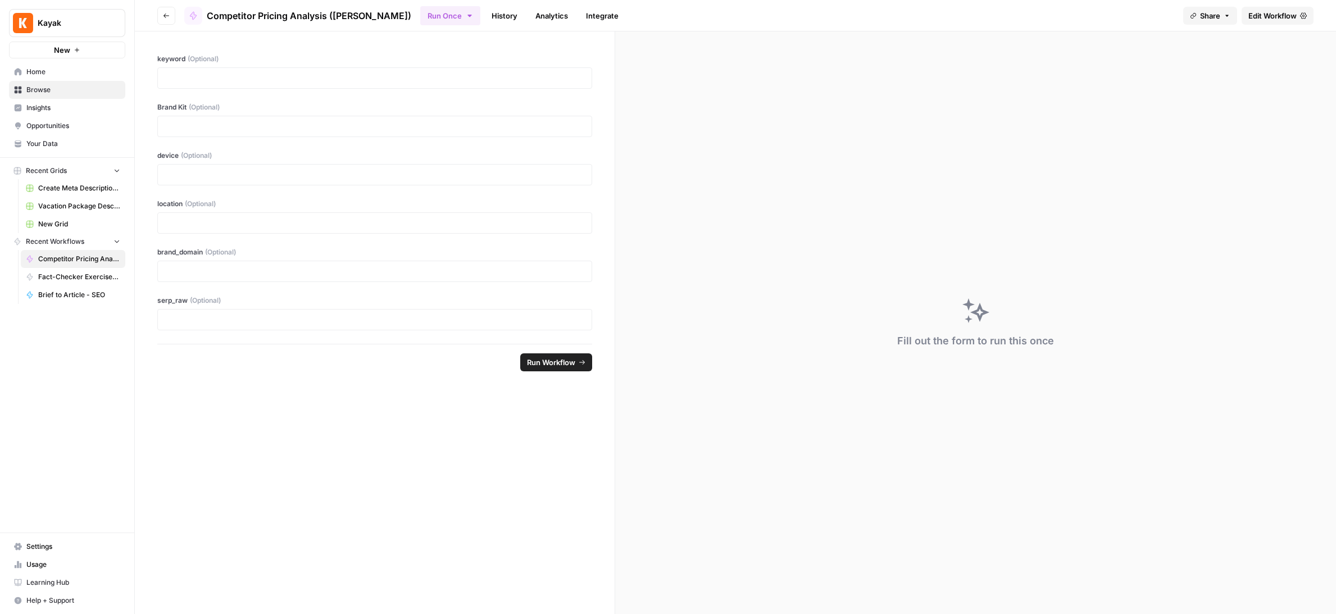
click at [64, 93] on span "Browse" at bounding box center [73, 90] width 94 height 10
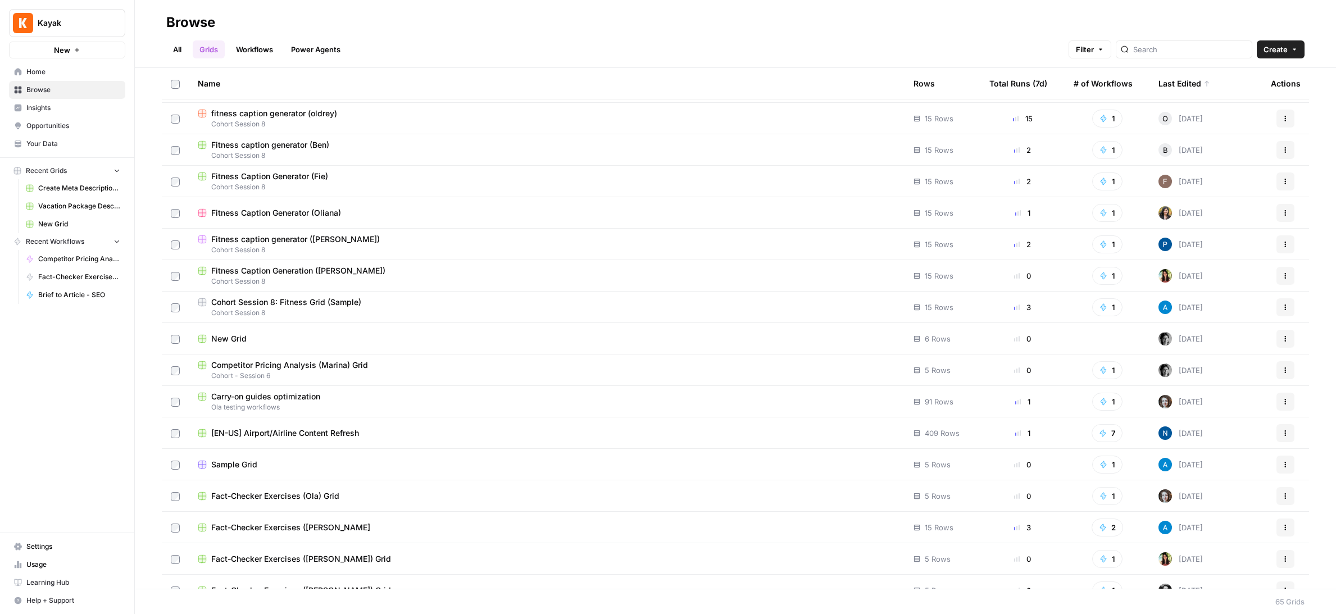
scroll to position [158, 0]
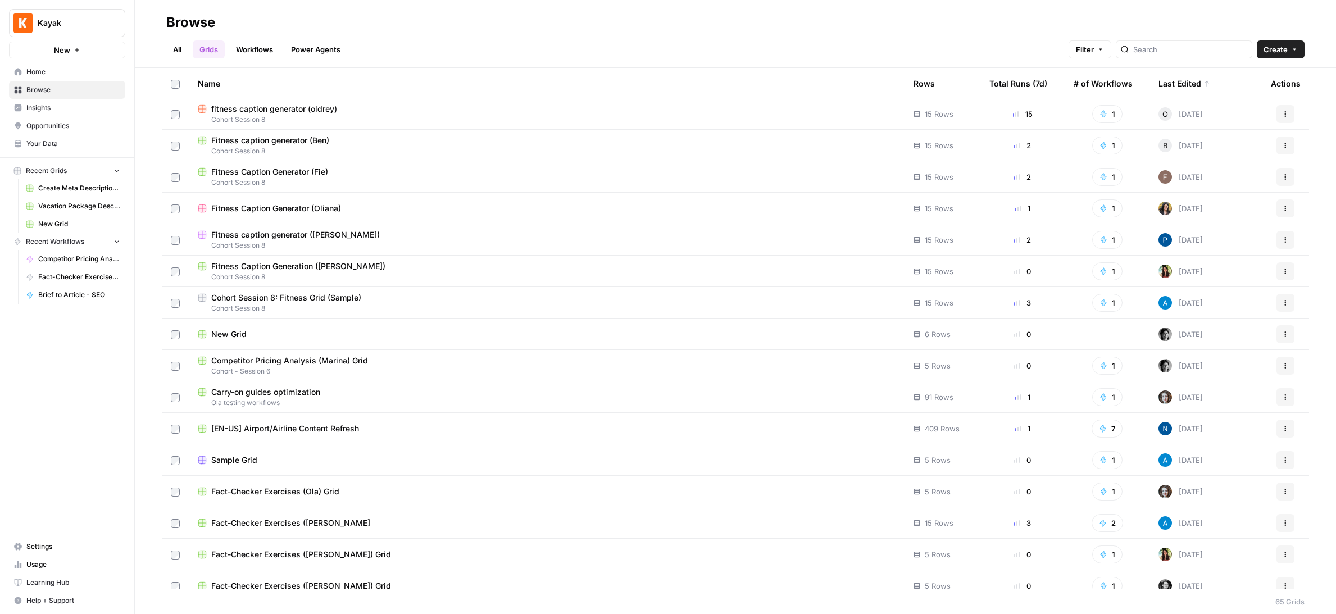
click at [860, 367] on span "Cohort - Session 6" at bounding box center [547, 371] width 698 height 10
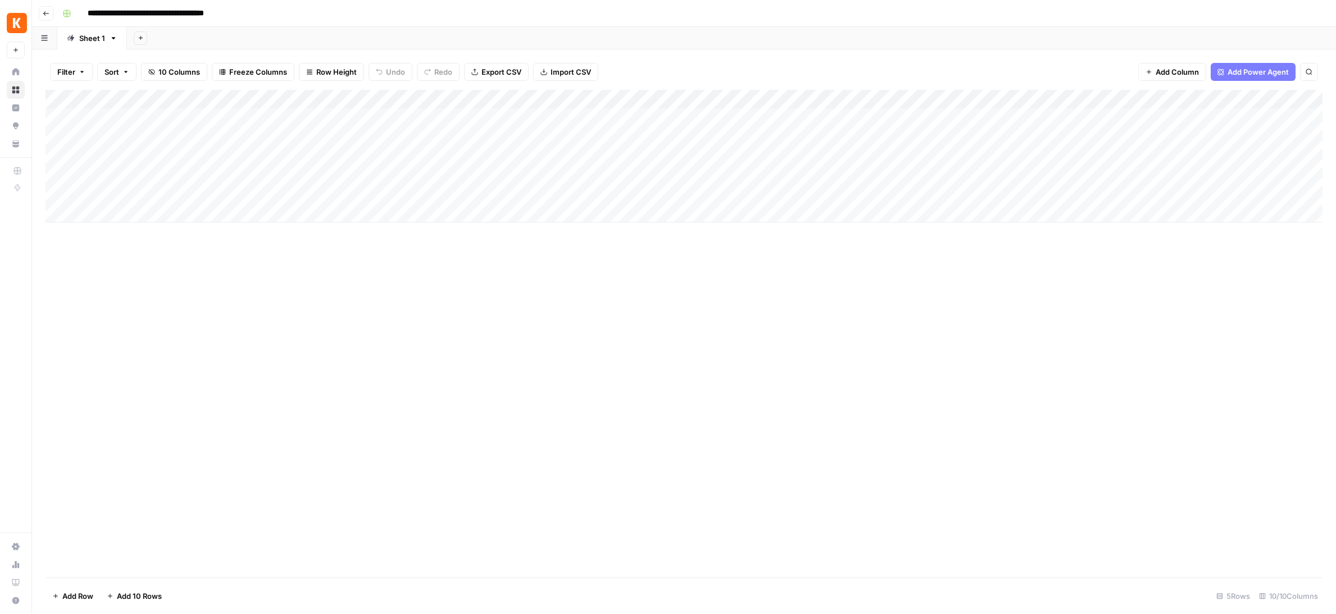
click at [43, 8] on button "Go back" at bounding box center [46, 13] width 15 height 15
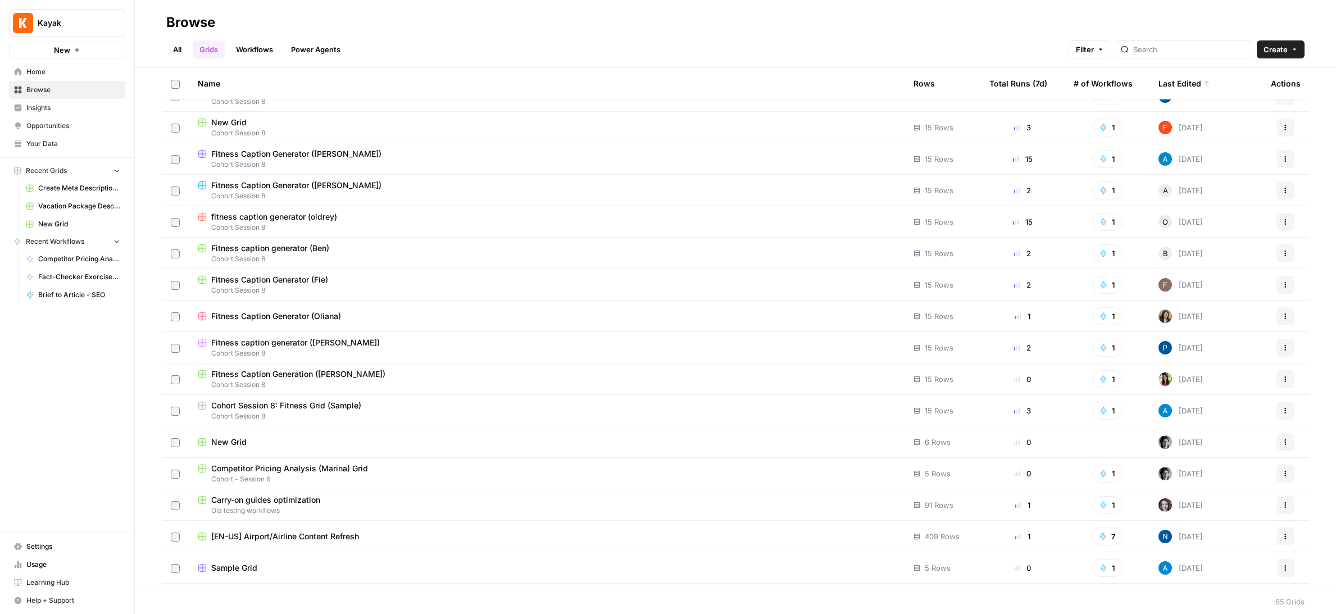
scroll to position [51, 0]
click at [1291, 469] on button "Actions" at bounding box center [1285, 473] width 18 height 18
click at [1238, 565] on span "Delete" at bounding box center [1235, 565] width 90 height 11
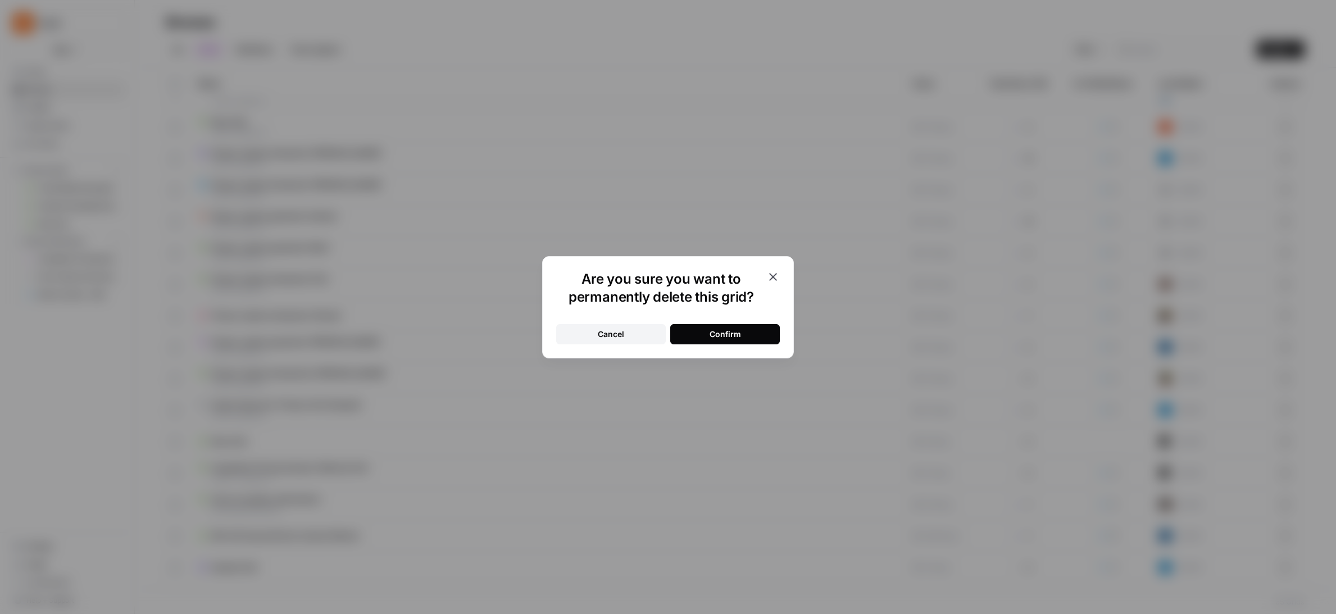
click at [722, 329] on div "Confirm" at bounding box center [724, 334] width 31 height 11
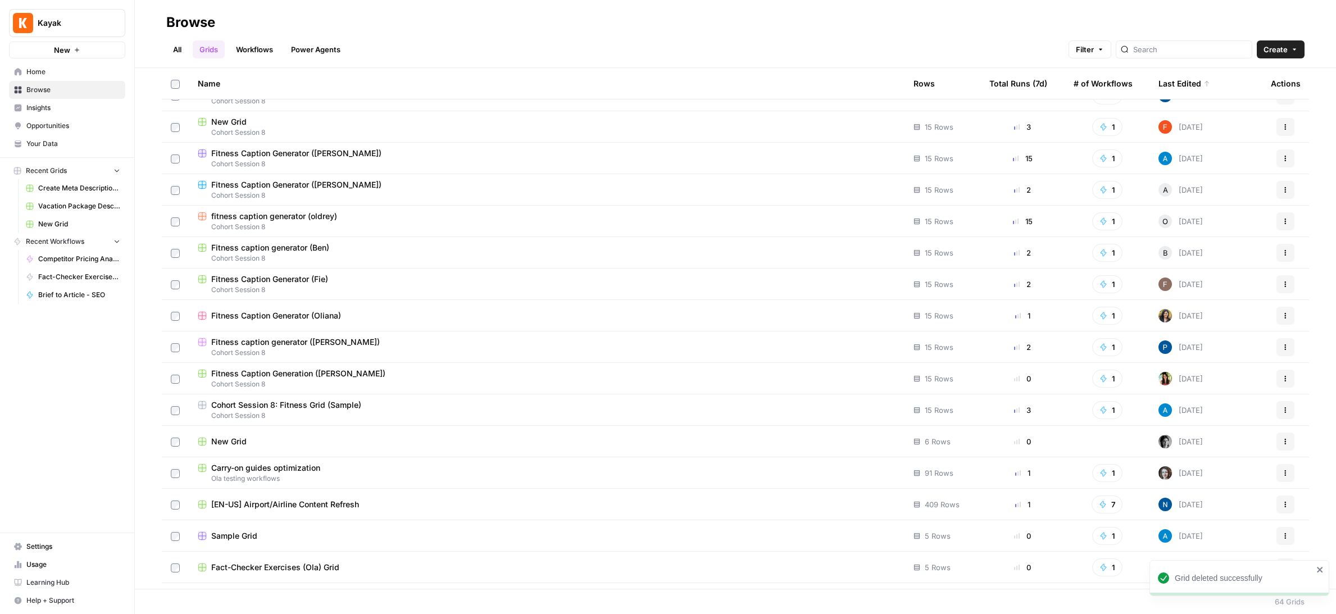
click at [361, 439] on div "New Grid" at bounding box center [547, 441] width 698 height 11
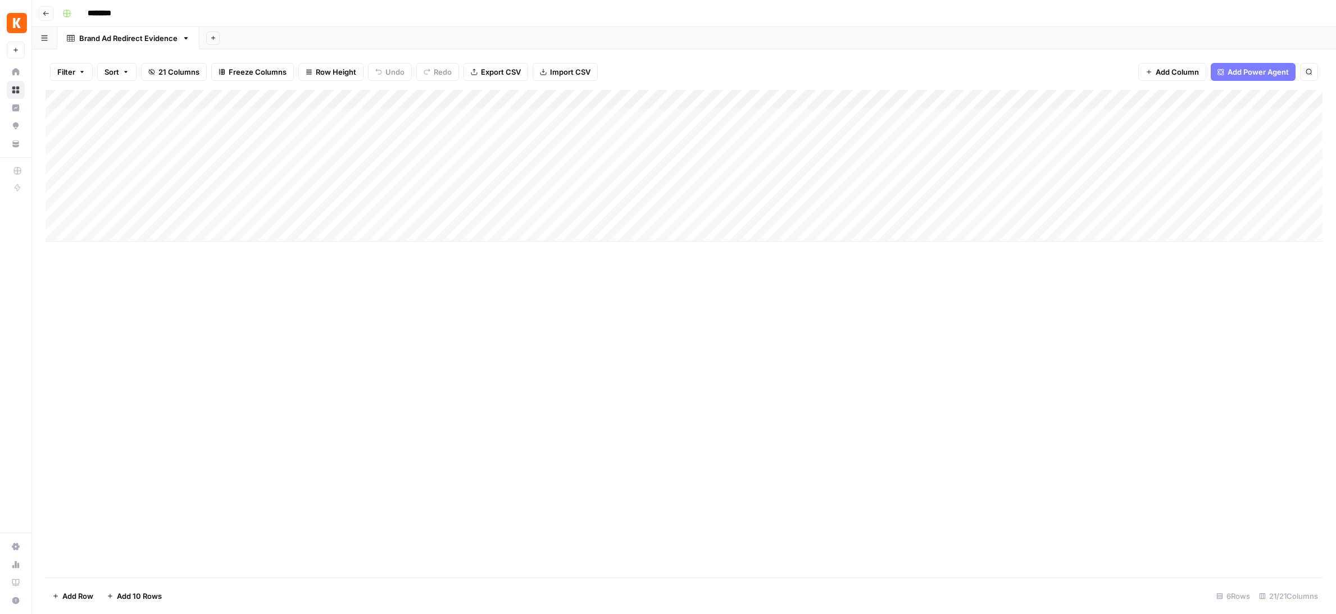
click at [1182, 70] on span "Add Column" at bounding box center [1176, 71] width 43 height 11
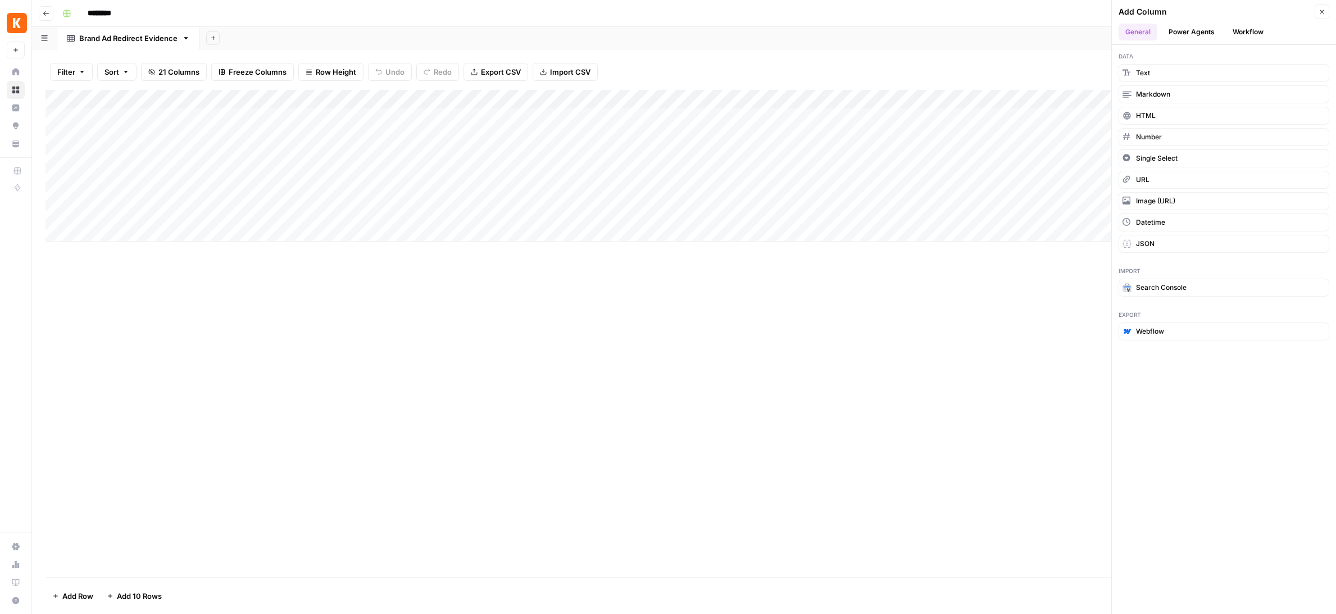
click at [1240, 31] on button "Workflow" at bounding box center [1248, 32] width 44 height 17
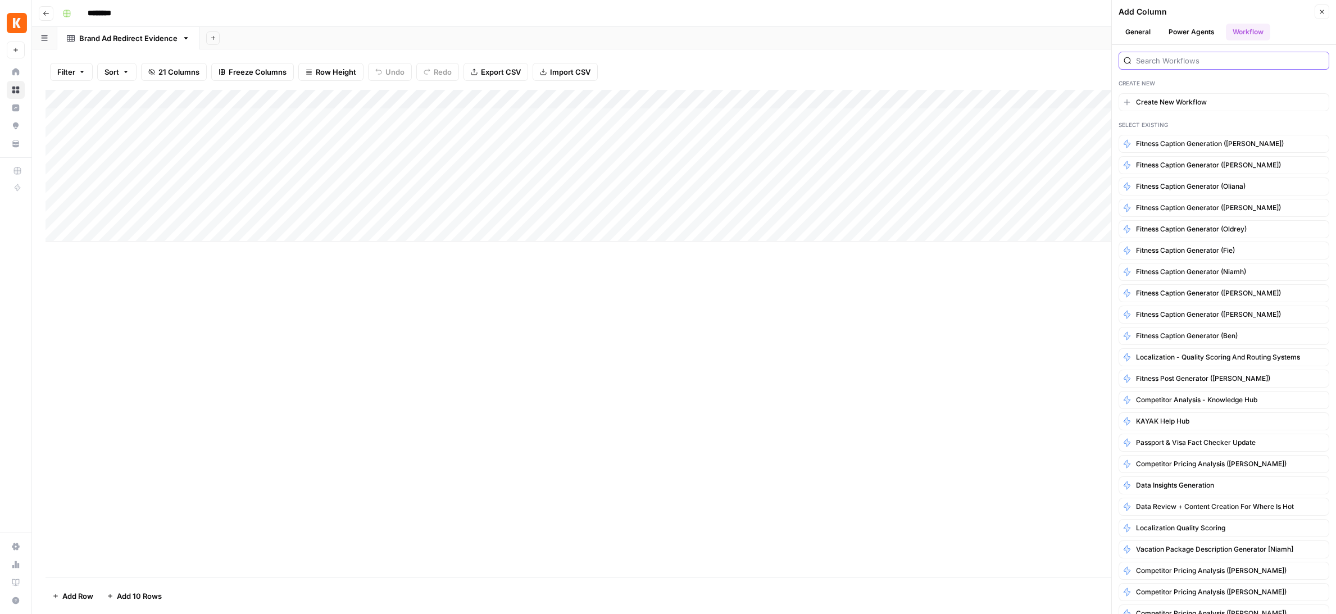
click at [1164, 63] on input "search" at bounding box center [1230, 60] width 188 height 11
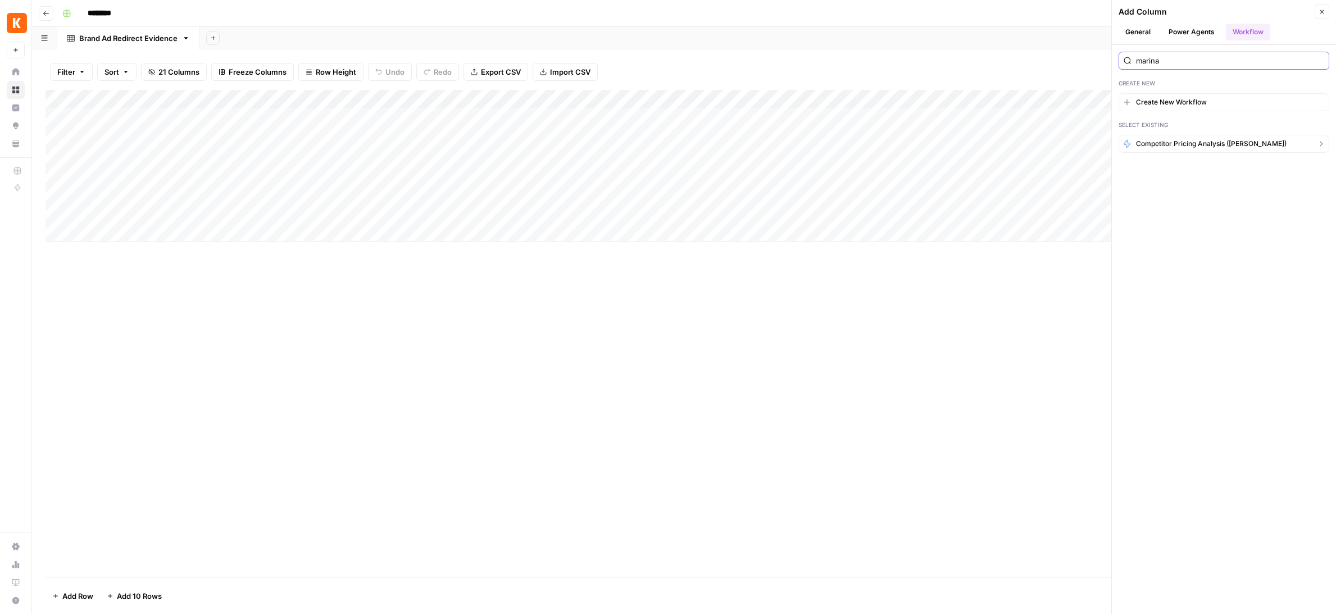
type input "marina"
drag, startPoint x: 1158, startPoint y: 142, endPoint x: 573, endPoint y: 161, distance: 585.0
click at [572, 161] on div "Go back ******** Brand Ad Redirect Evidence Add Sheet Filter Sort 21 Columns Fr…" at bounding box center [684, 307] width 1304 height 614
click at [1214, 140] on span "Competitor Pricing Analysis ([PERSON_NAME])" at bounding box center [1211, 144] width 151 height 10
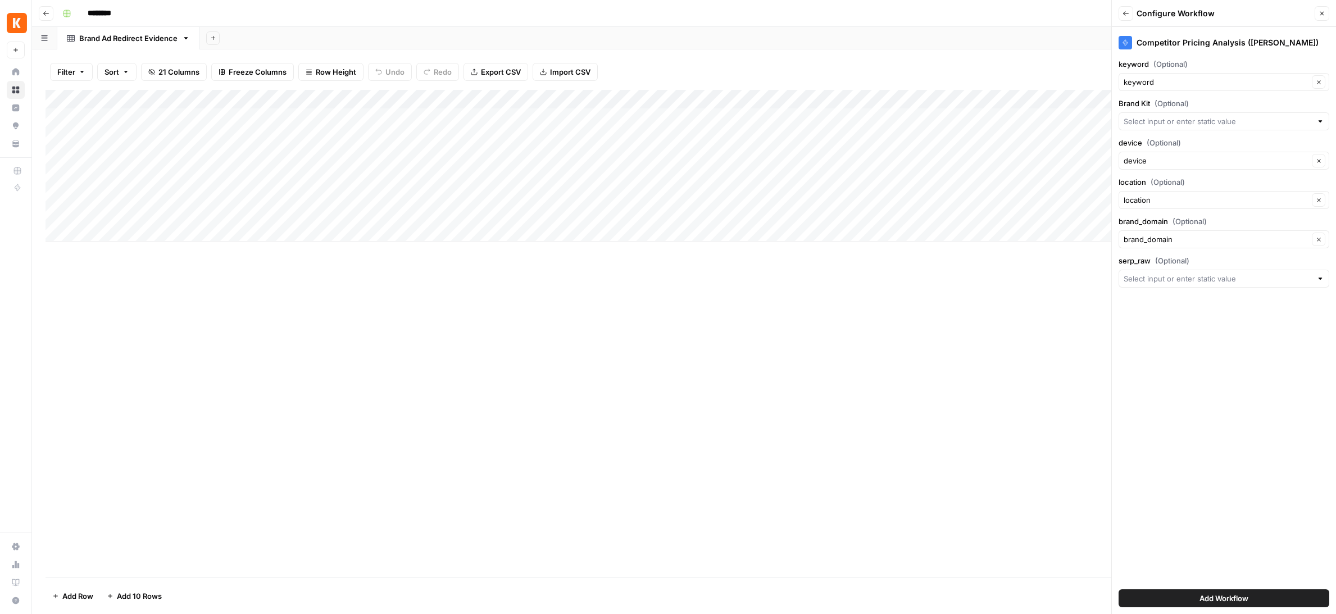
click at [1126, 284] on div at bounding box center [1223, 279] width 211 height 18
click at [1181, 260] on span "(Optional)" at bounding box center [1172, 260] width 34 height 11
click at [1181, 273] on input "serp_raw (Optional)" at bounding box center [1217, 278] width 188 height 11
click at [1200, 258] on label "serp_raw (Optional)" at bounding box center [1223, 260] width 211 height 11
click at [1200, 273] on input "serp_raw (Optional)" at bounding box center [1217, 278] width 188 height 11
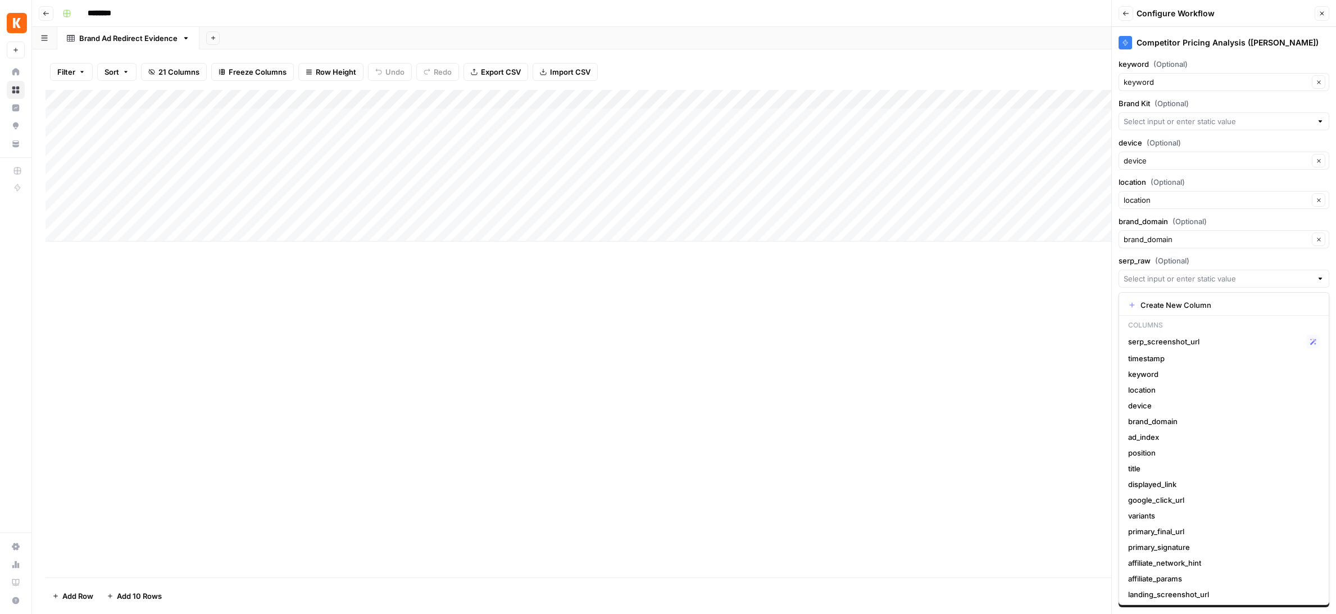
click at [1200, 258] on label "serp_raw (Optional)" at bounding box center [1223, 260] width 211 height 11
click at [1200, 273] on input "serp_raw (Optional)" at bounding box center [1217, 278] width 188 height 11
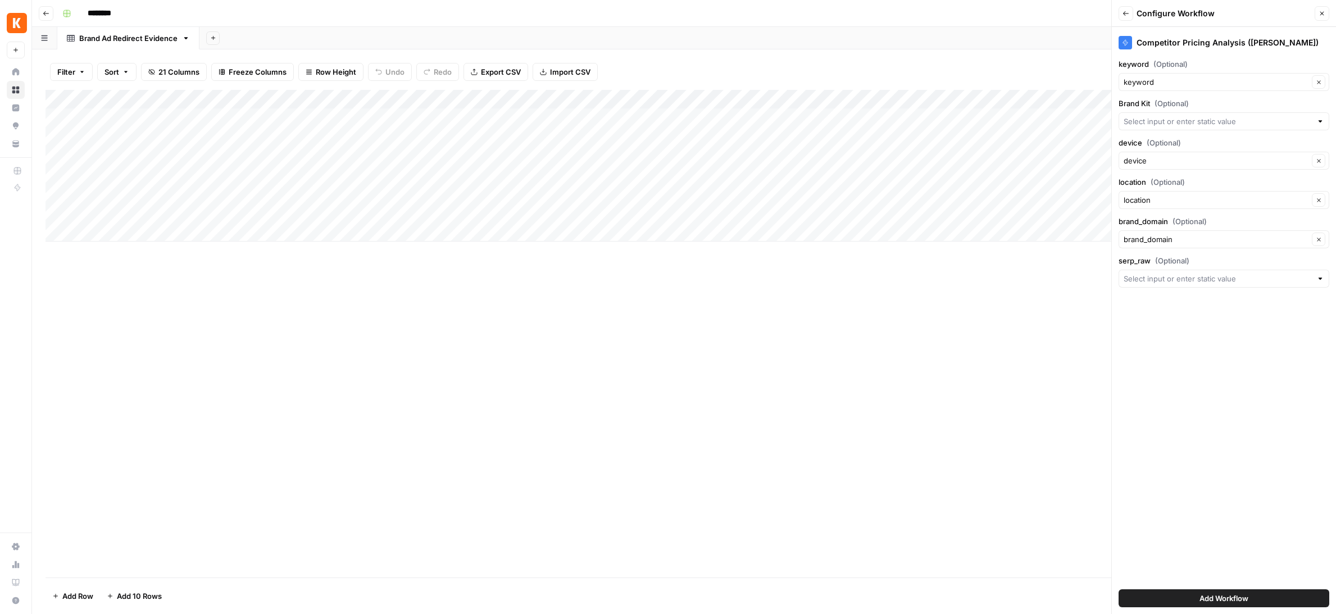
click at [1200, 259] on label "serp_raw (Optional)" at bounding box center [1223, 260] width 211 height 11
click at [1200, 273] on input "serp_raw (Optional)" at bounding box center [1217, 278] width 188 height 11
click at [1104, 251] on div "Add Column" at bounding box center [683, 334] width 1277 height 488
click at [1172, 593] on button "Add Workflow" at bounding box center [1223, 598] width 211 height 18
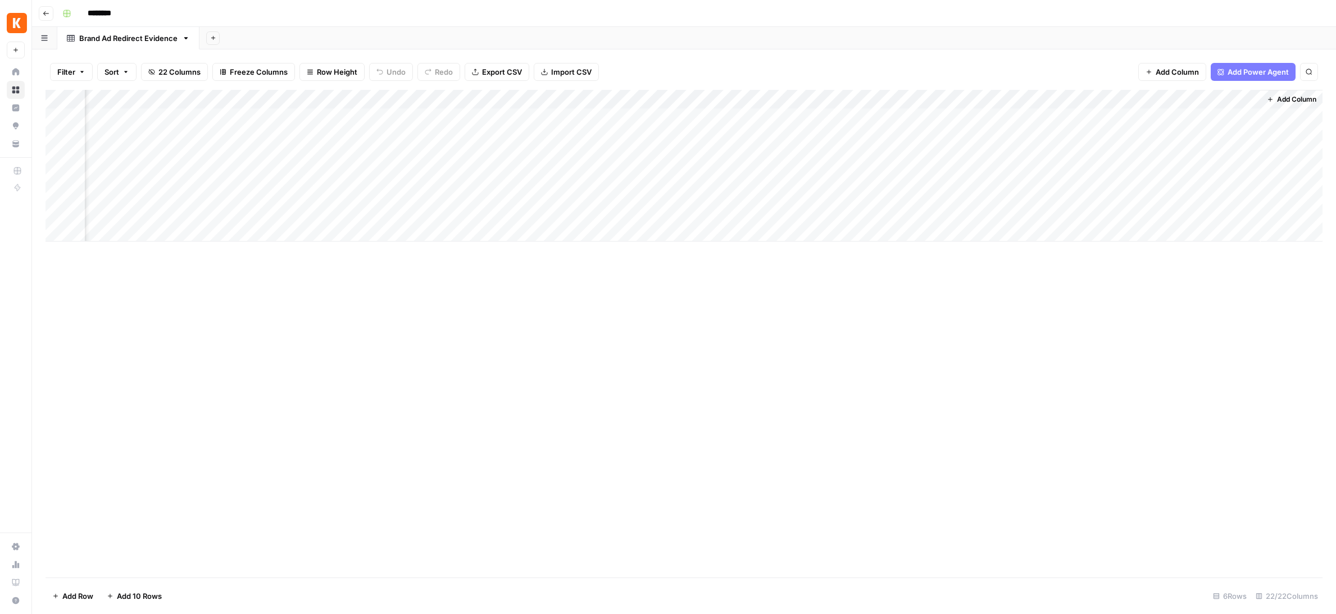
scroll to position [0, 2161]
drag, startPoint x: 1249, startPoint y: 99, endPoint x: 1231, endPoint y: 106, distance: 19.0
click at [1231, 106] on div "Add Column" at bounding box center [683, 166] width 1277 height 152
click at [1208, 118] on div "Add Column" at bounding box center [683, 166] width 1277 height 152
click at [1172, 117] on div "Add Column" at bounding box center [683, 166] width 1277 height 152
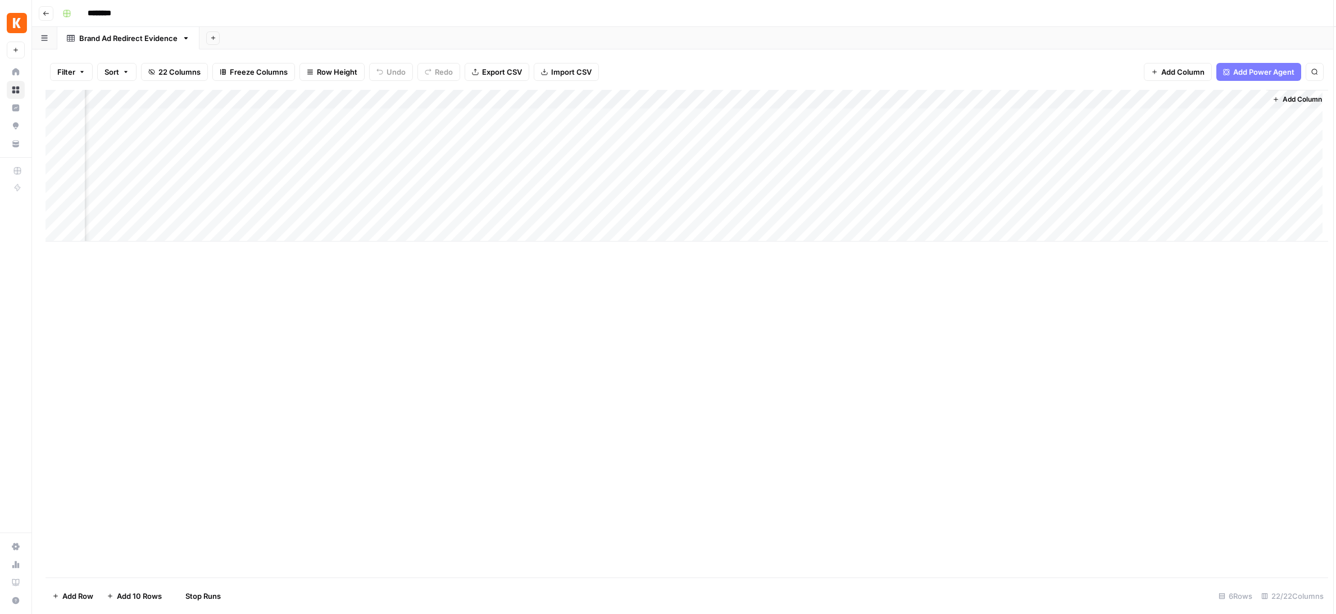
scroll to position [0, 2155]
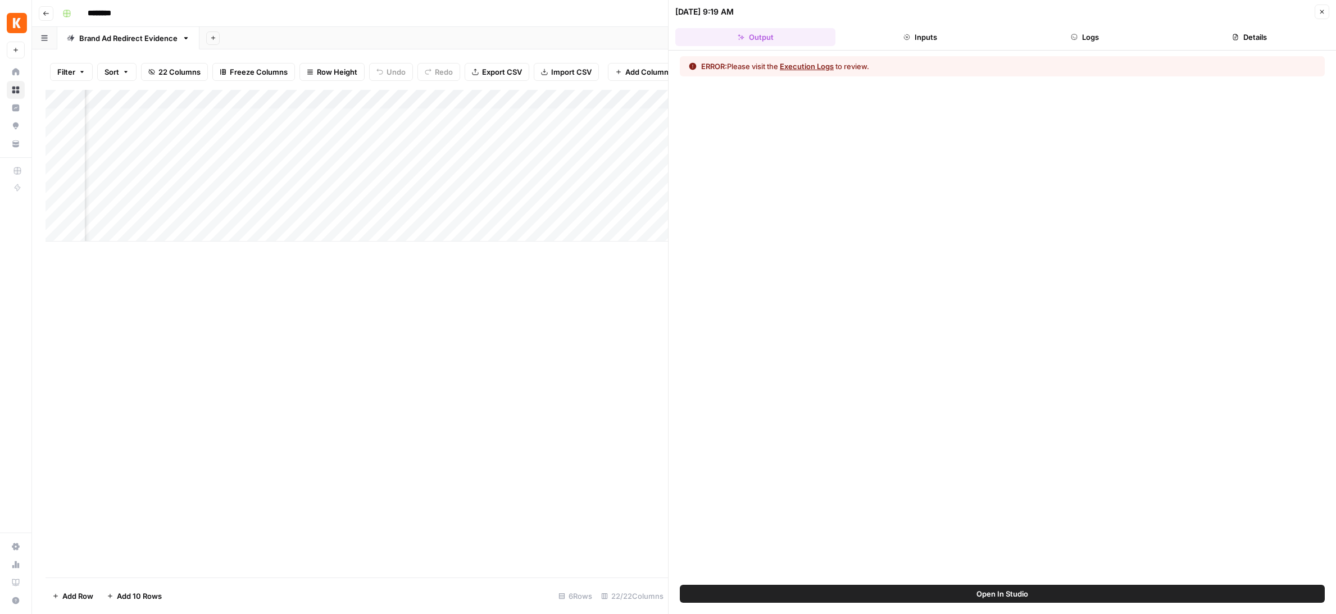
drag, startPoint x: 715, startPoint y: 66, endPoint x: 770, endPoint y: 66, distance: 55.0
click at [770, 66] on div "ERROR: Please visit the Execution Logs to review." at bounding box center [891, 66] width 404 height 11
click at [803, 66] on button "Execution Logs" at bounding box center [807, 66] width 54 height 11
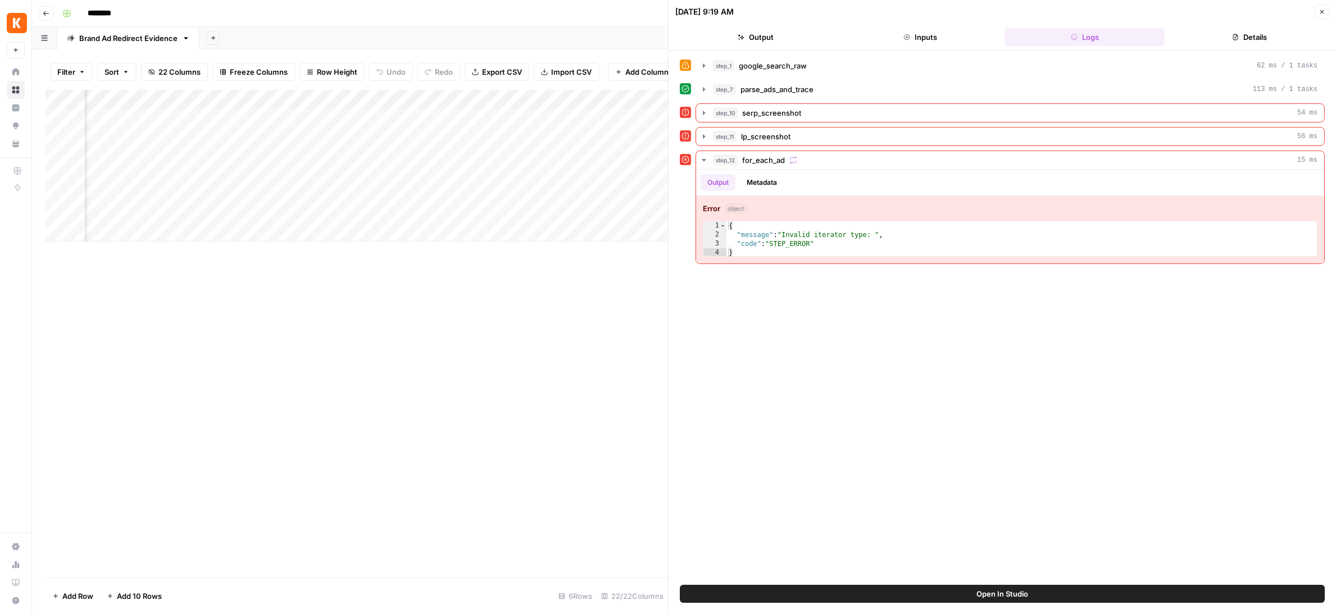
click at [1222, 17] on div "[DATE] 9:19 AM" at bounding box center [993, 11] width 636 height 11
click at [1222, 28] on button "Details" at bounding box center [1249, 37] width 160 height 18
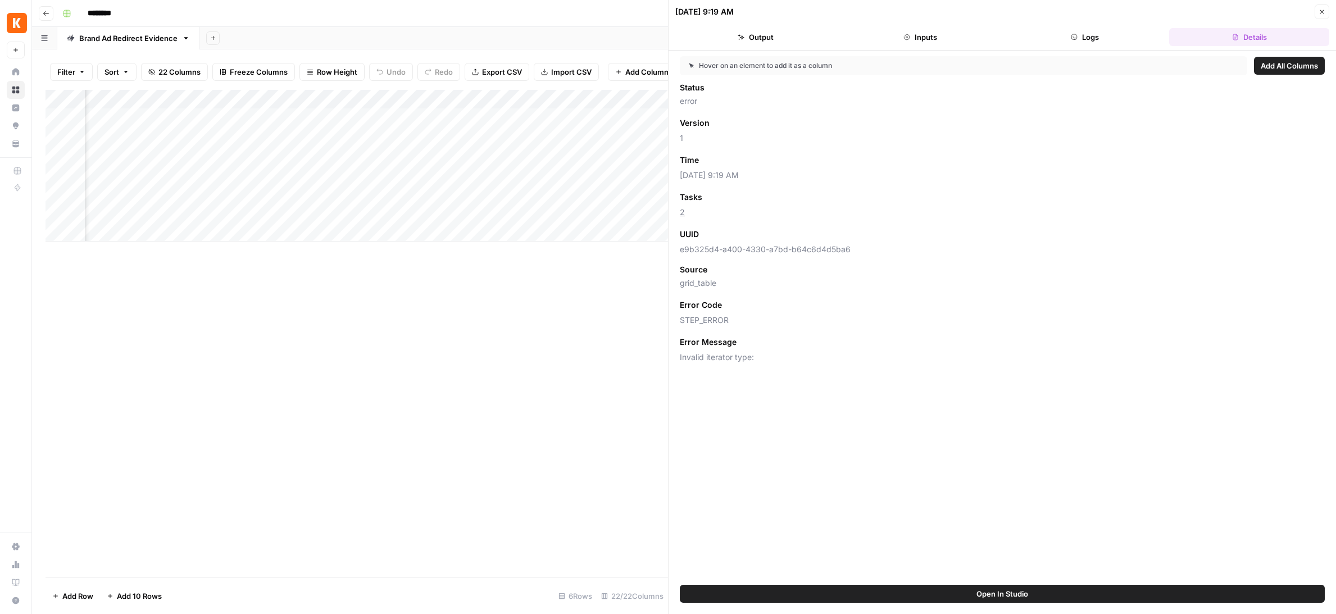
click at [1072, 28] on button "Logs" at bounding box center [1084, 37] width 160 height 18
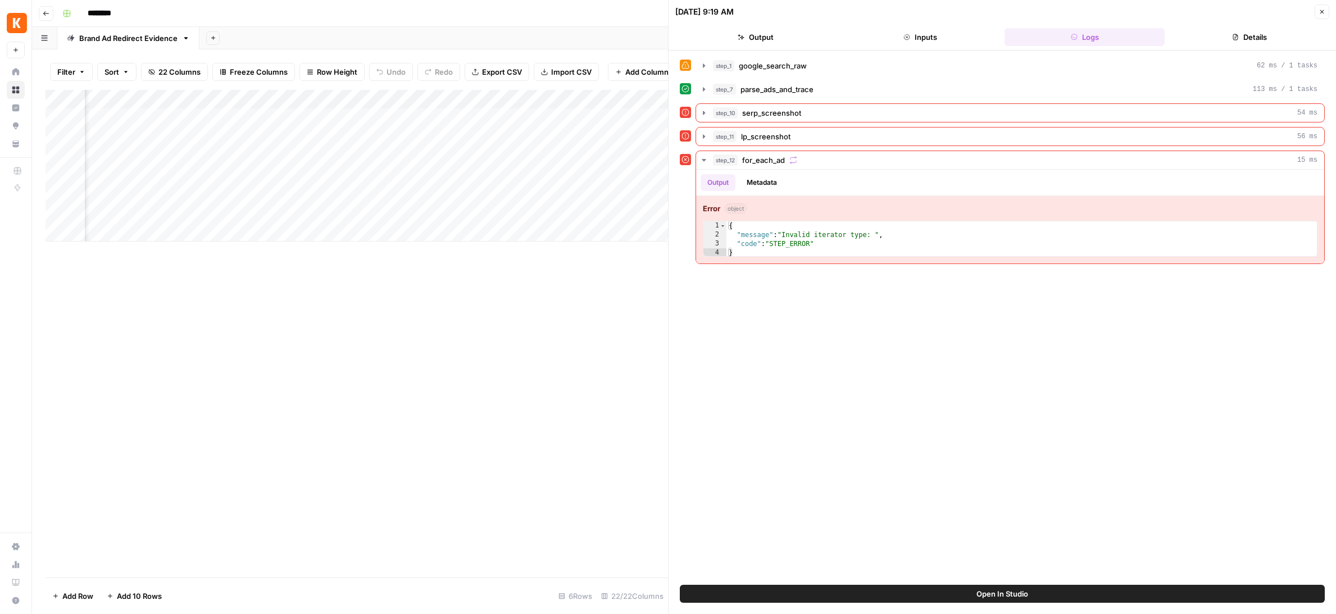
click at [919, 39] on button "Inputs" at bounding box center [920, 37] width 160 height 18
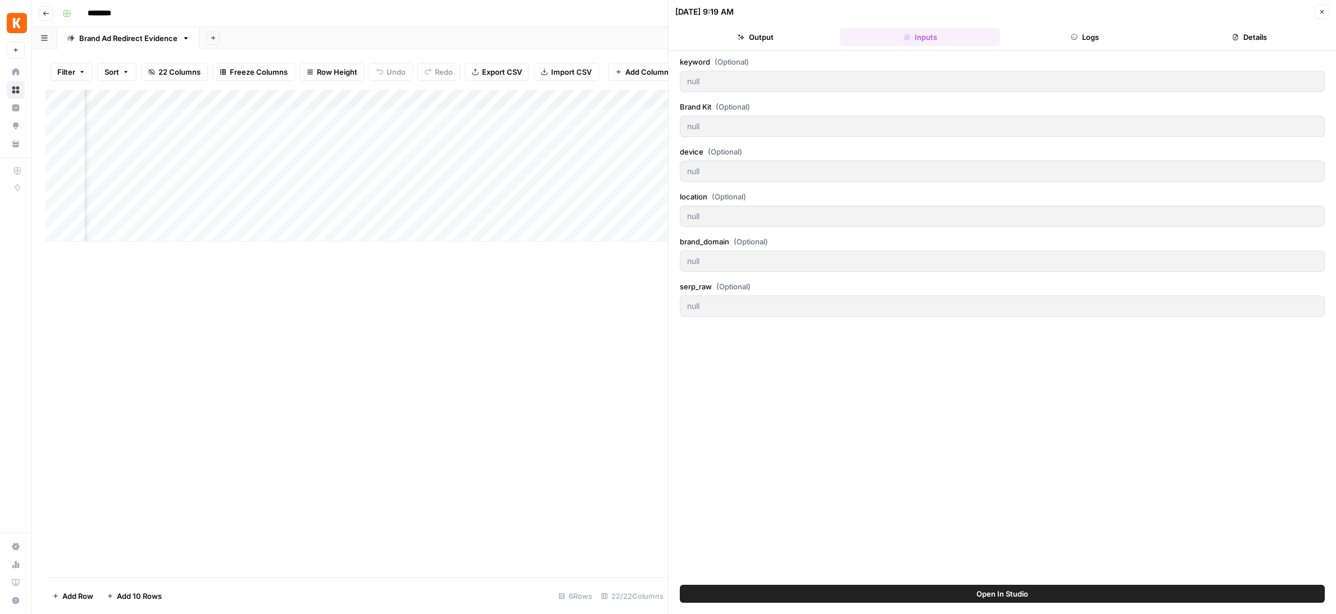
click at [789, 35] on button "Output" at bounding box center [755, 37] width 160 height 18
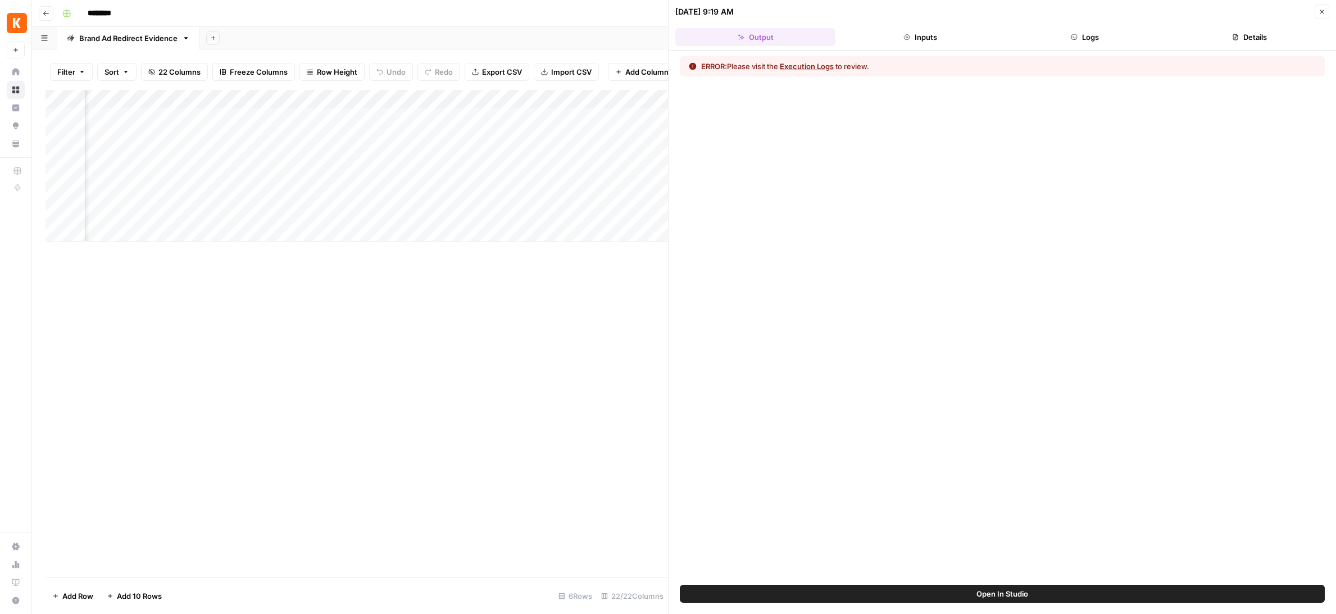
click at [639, 26] on header "Go back ********" at bounding box center [684, 13] width 1304 height 27
click at [611, 301] on div "Add Column" at bounding box center [356, 334] width 622 height 488
click at [1326, 8] on button "Close" at bounding box center [1321, 11] width 15 height 15
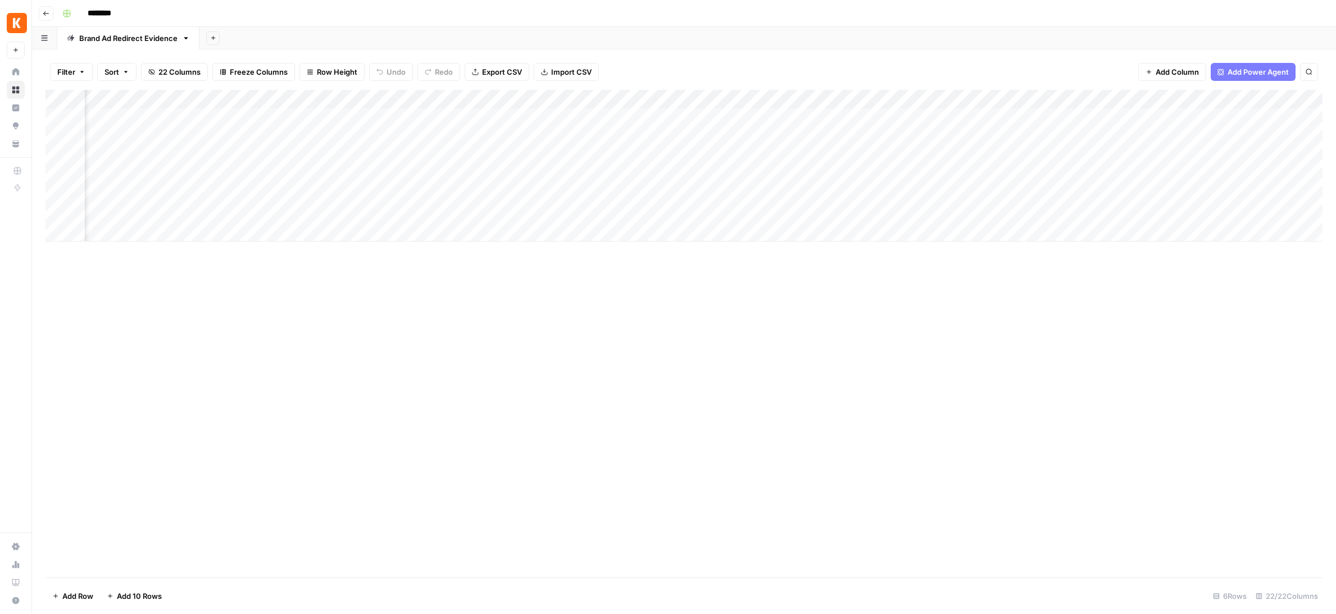
scroll to position [0, 2067]
click at [1180, 117] on div "Add Column" at bounding box center [683, 166] width 1277 height 152
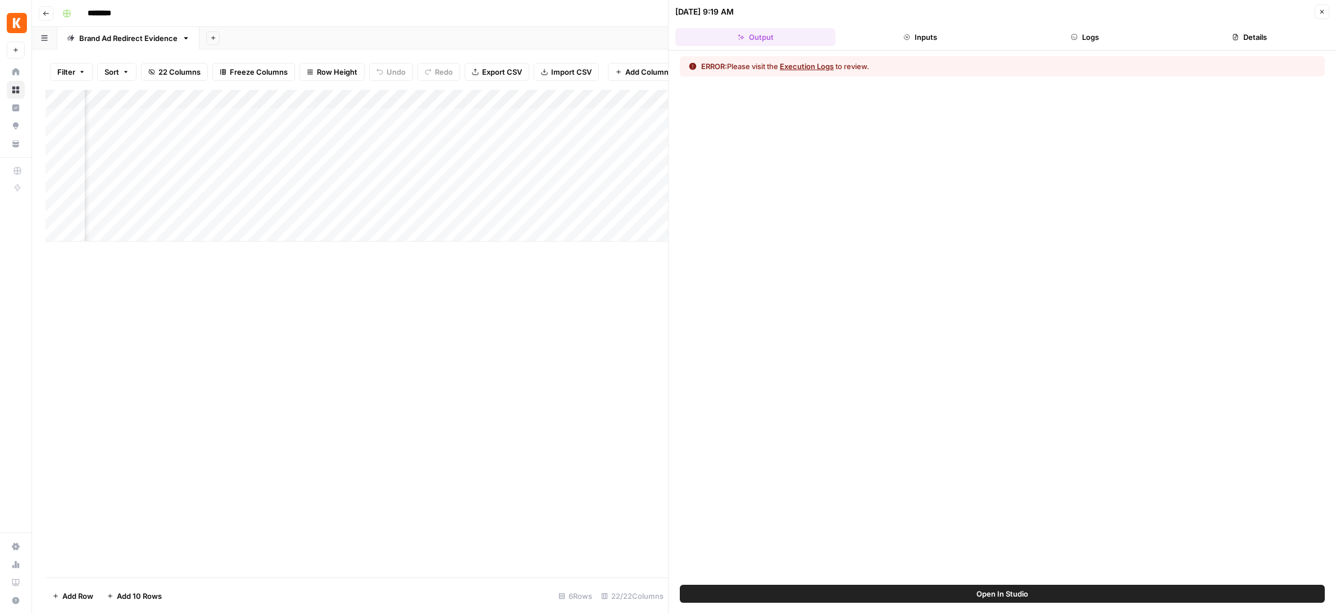
click at [932, 33] on button "Inputs" at bounding box center [920, 37] width 160 height 18
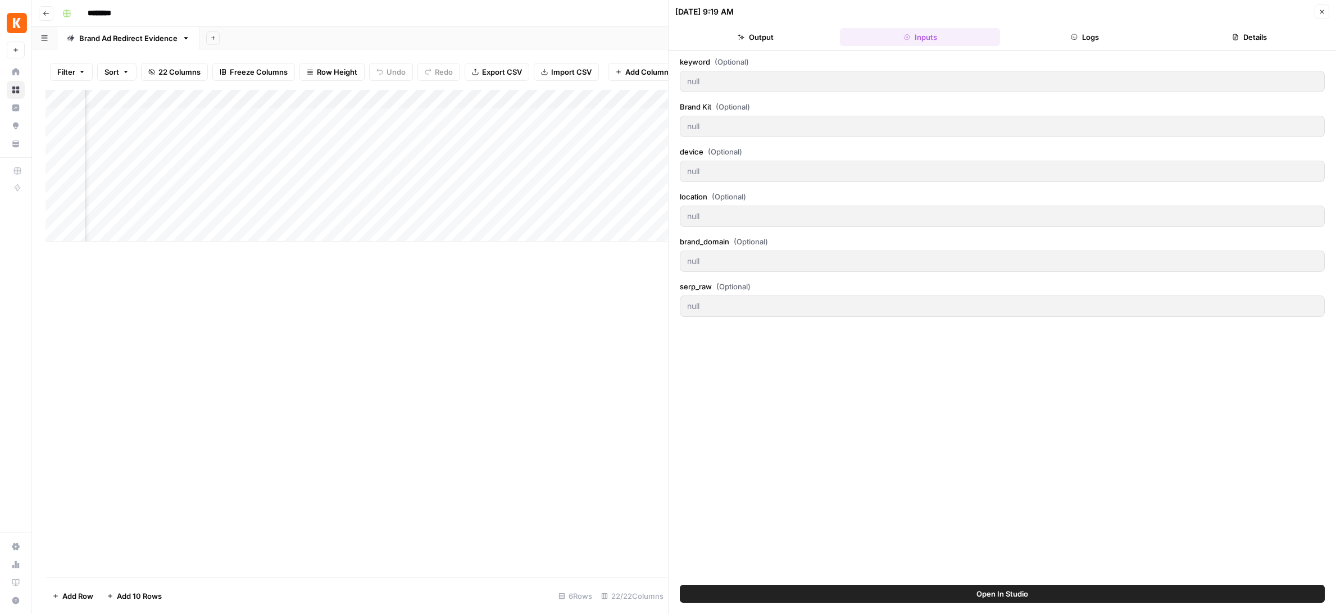
click at [752, 39] on button "Output" at bounding box center [755, 37] width 160 height 18
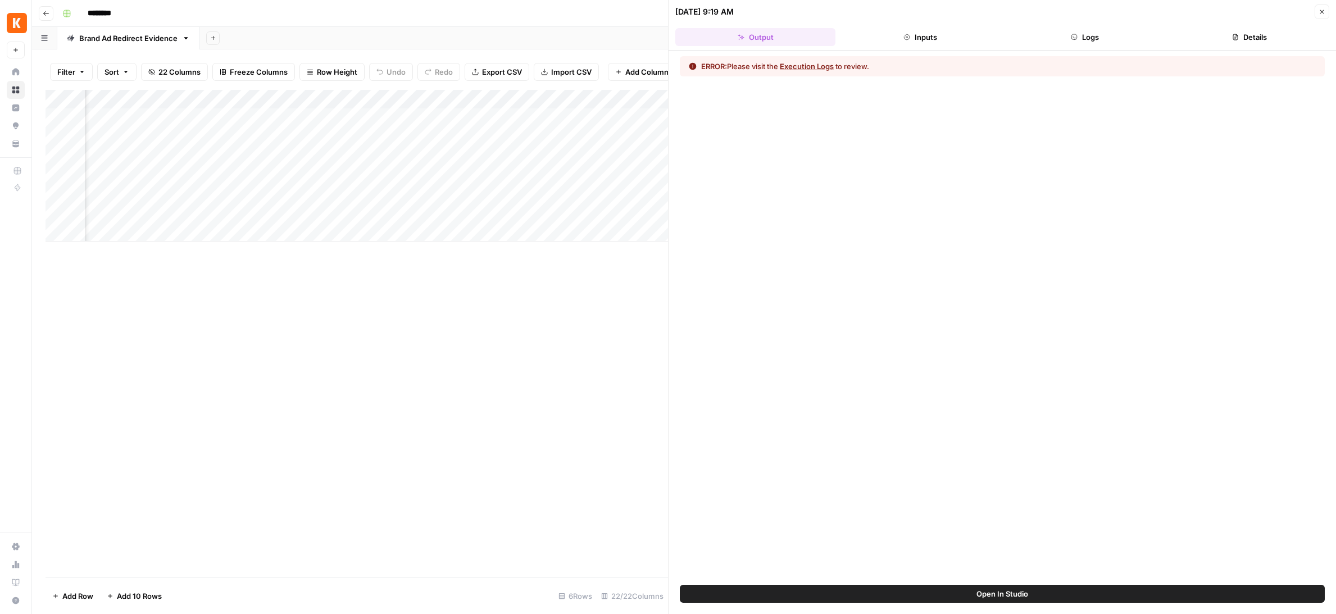
drag, startPoint x: 1268, startPoint y: 39, endPoint x: 1280, endPoint y: 37, distance: 12.0
click at [1268, 39] on button "Details" at bounding box center [1249, 37] width 160 height 18
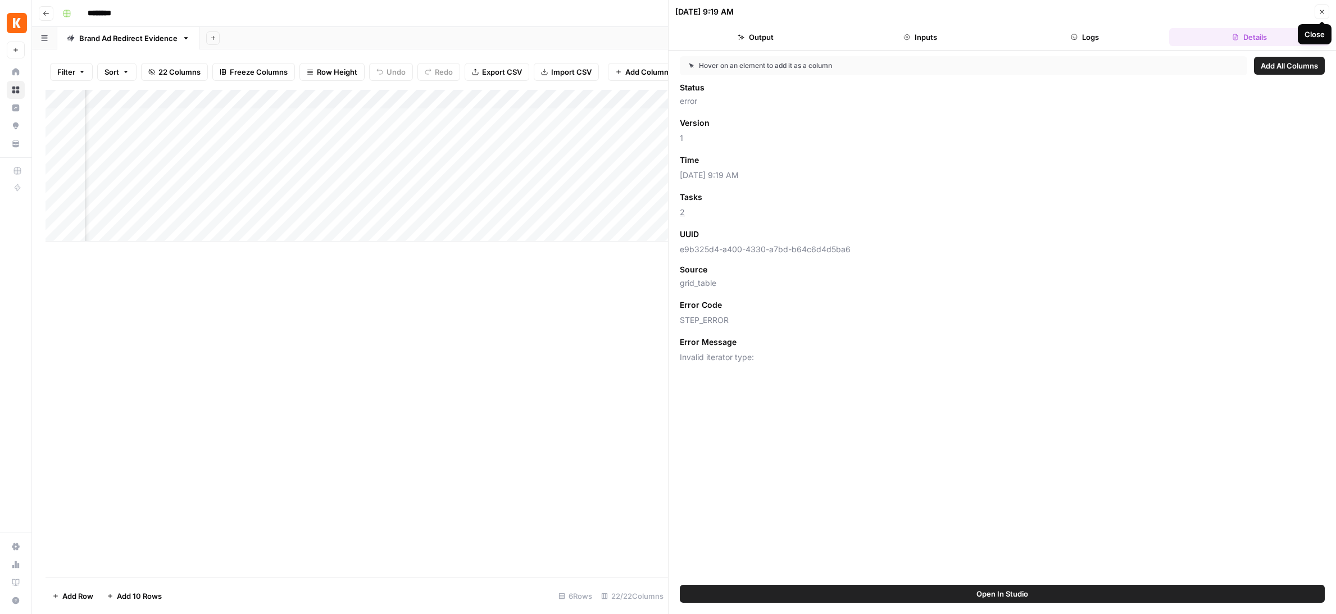
click at [1319, 16] on button "Close" at bounding box center [1321, 11] width 15 height 15
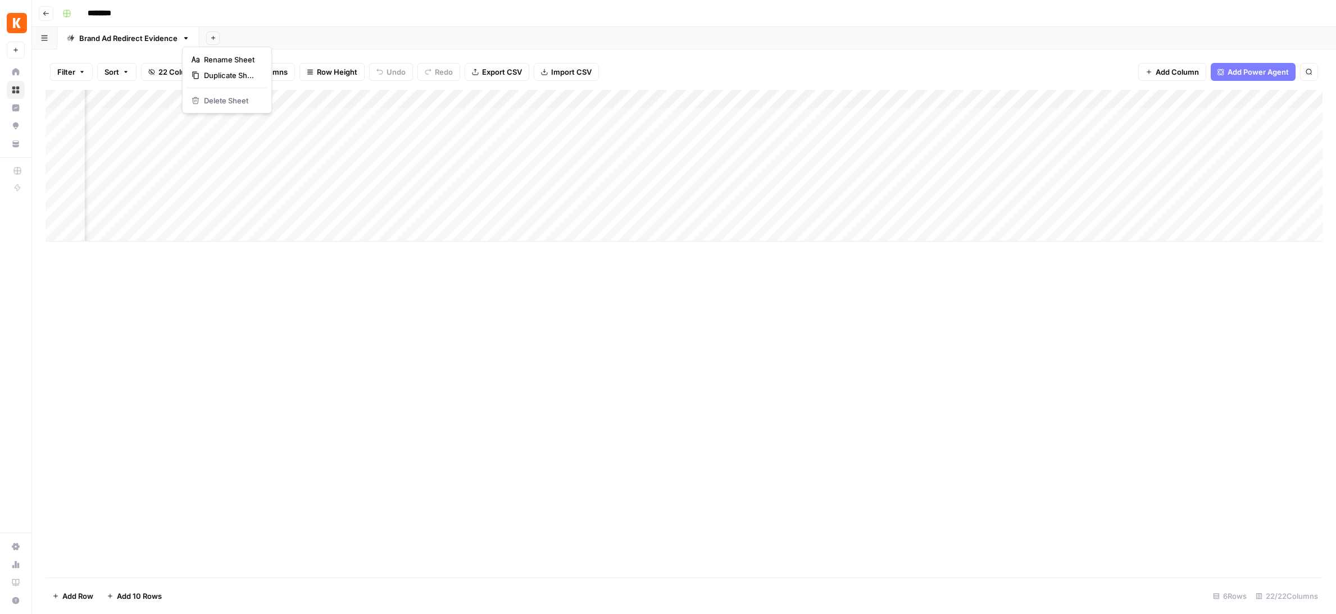
click at [188, 41] on icon "button" at bounding box center [186, 38] width 8 height 8
click at [256, 34] on div "Add Sheet" at bounding box center [767, 38] width 1136 height 22
click at [284, 19] on div "********" at bounding box center [691, 13] width 1267 height 18
click at [45, 15] on icon "button" at bounding box center [46, 13] width 7 height 7
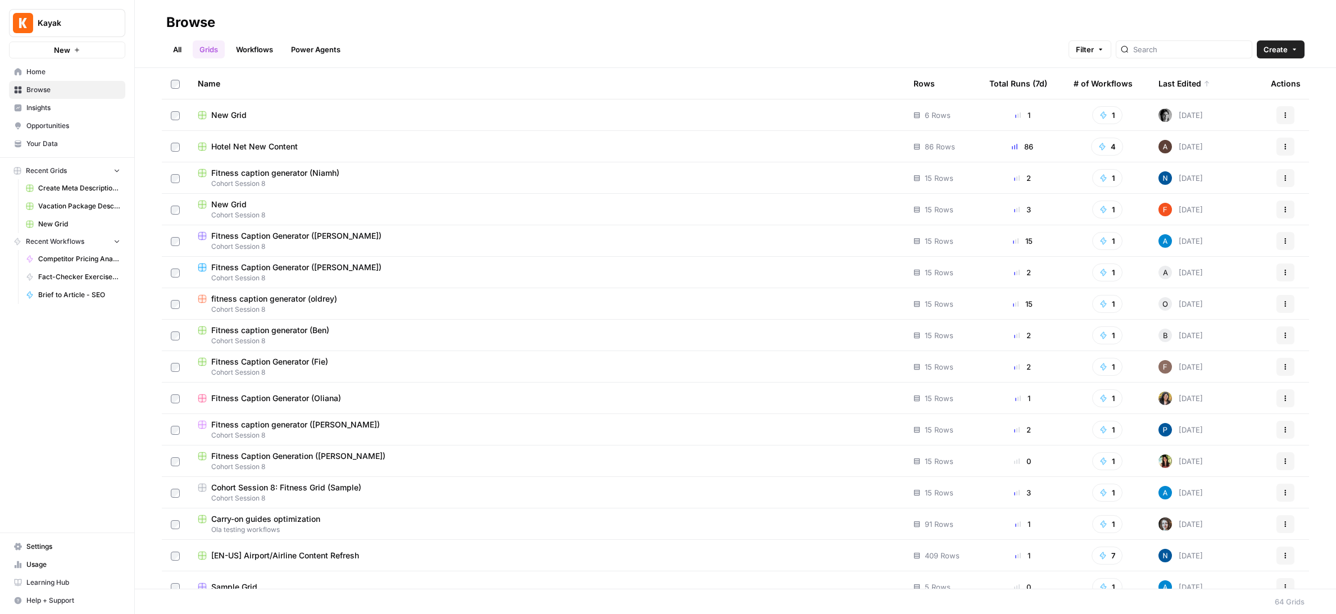
click at [203, 115] on rect at bounding box center [201, 114] width 7 height 7
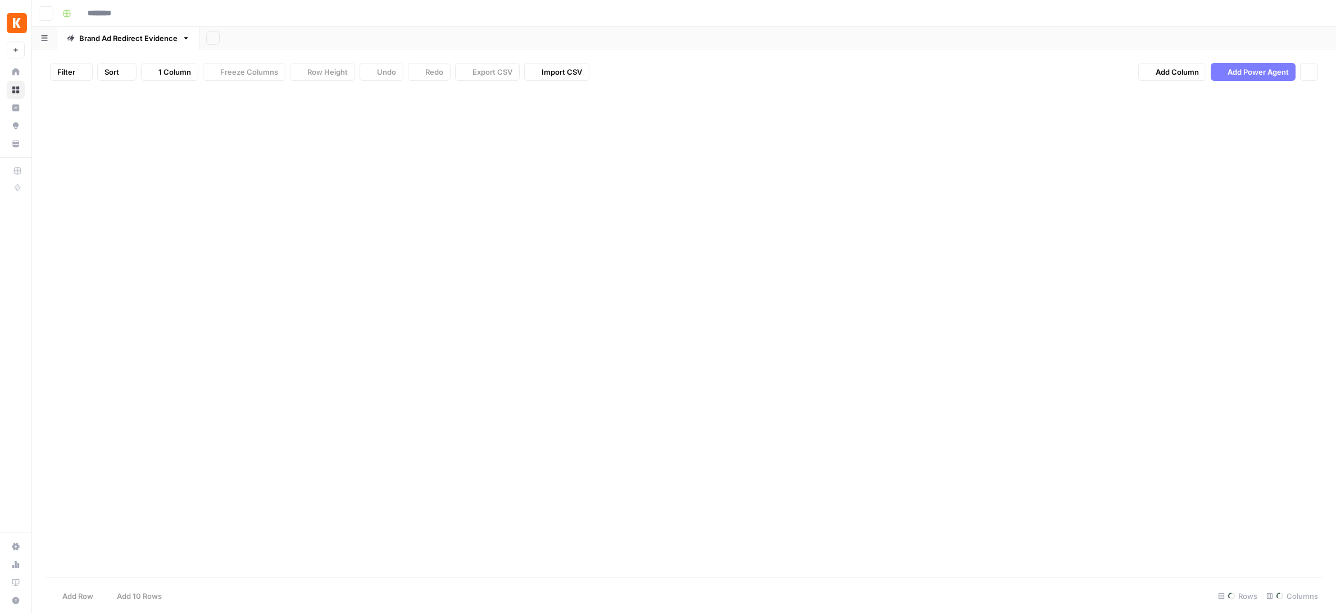
type input "********"
click at [1235, 98] on div "Add Column" at bounding box center [683, 166] width 1277 height 152
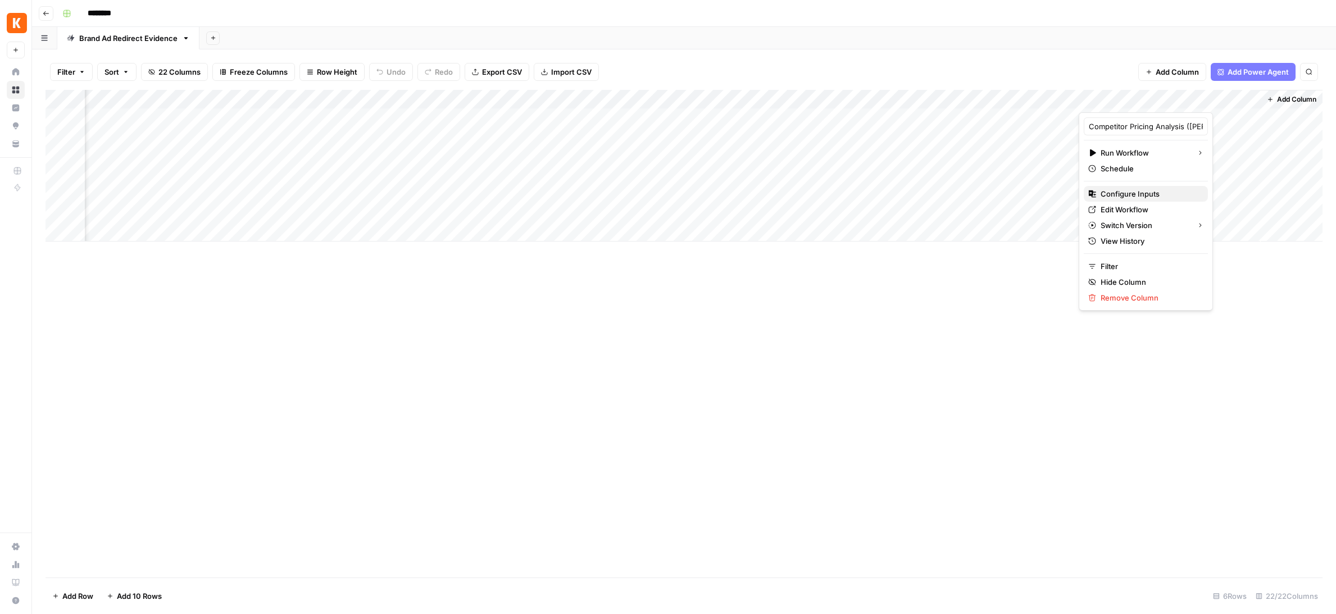
click at [1121, 196] on span "Configure Inputs" at bounding box center [1149, 193] width 98 height 11
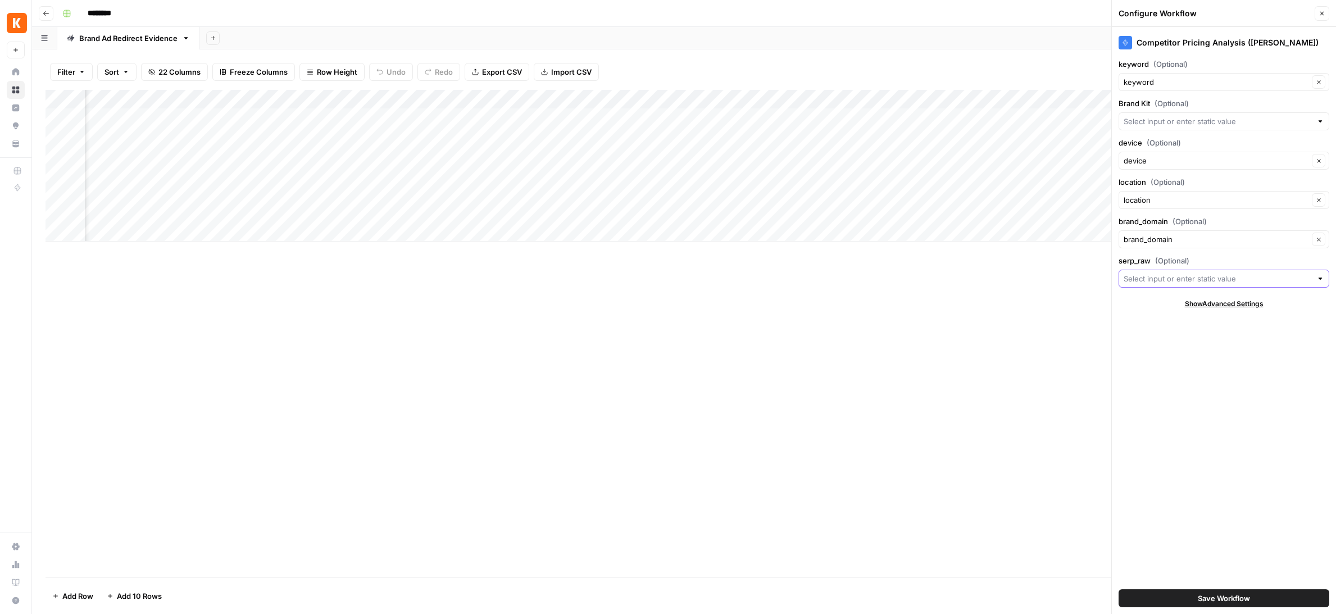
click at [1157, 281] on input "serp_raw (Optional)" at bounding box center [1217, 278] width 188 height 11
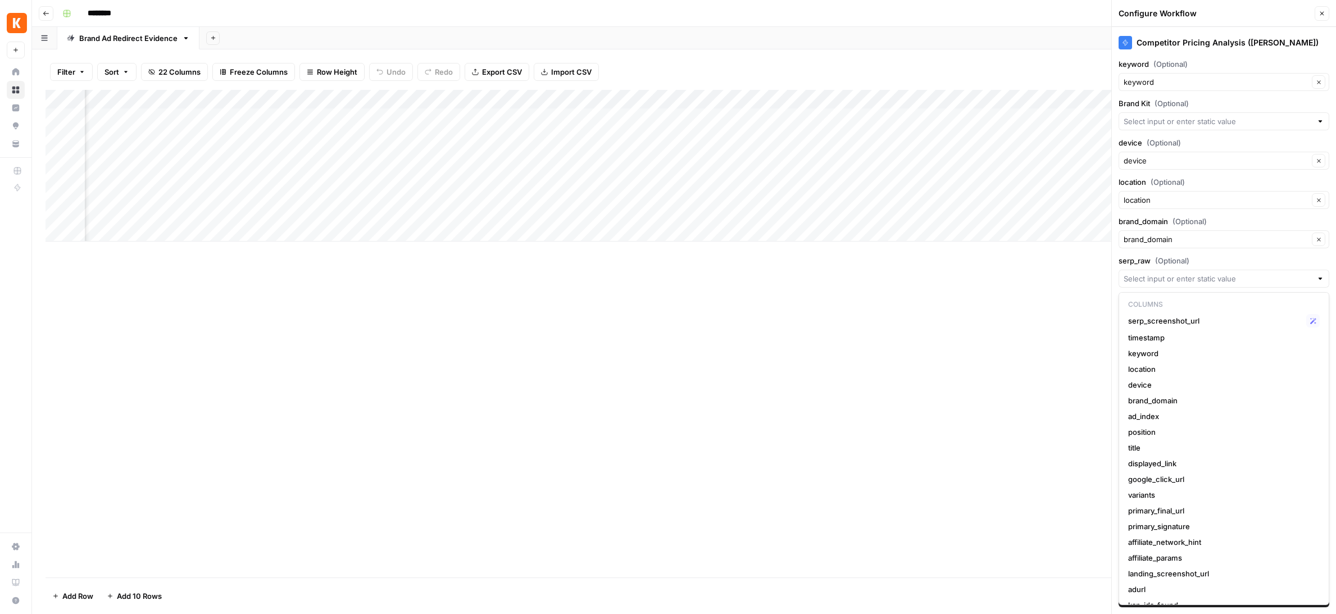
click at [1138, 178] on label "location (Optional)" at bounding box center [1223, 181] width 211 height 11
click at [1138, 194] on input "location" at bounding box center [1215, 199] width 185 height 11
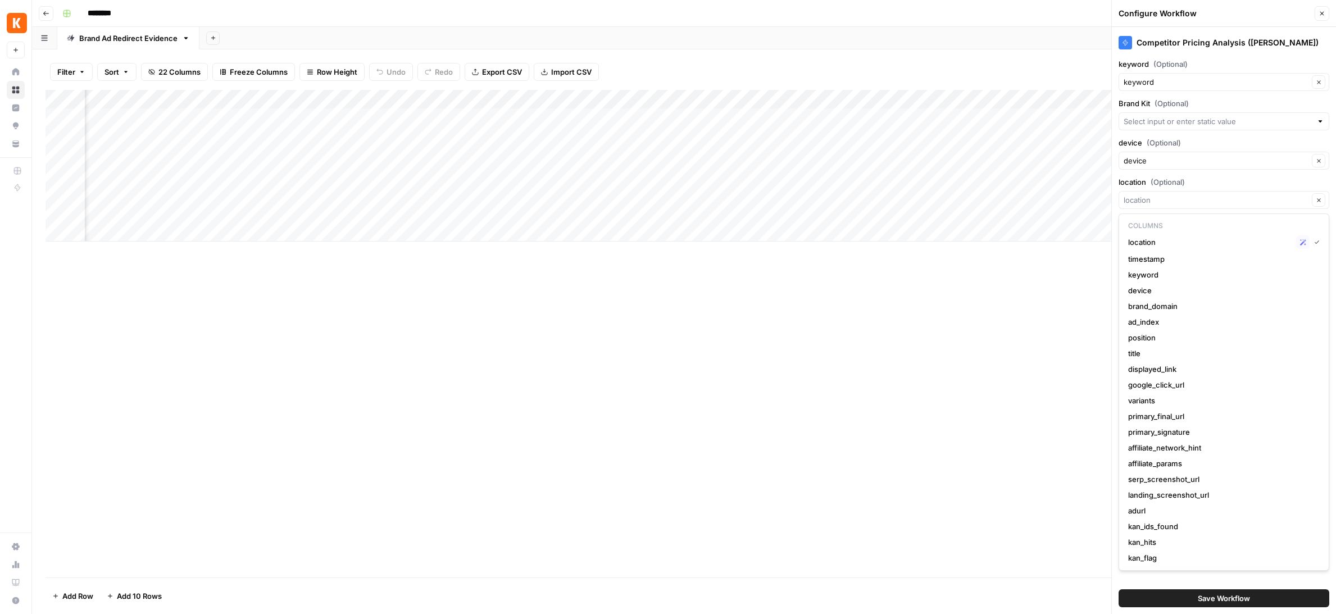
type input "location"
click at [1137, 180] on label "location (Optional)" at bounding box center [1223, 181] width 211 height 11
click at [1137, 194] on input "location" at bounding box center [1215, 199] width 185 height 11
type input "location"
click at [1129, 183] on label "location (Optional)" at bounding box center [1223, 181] width 211 height 11
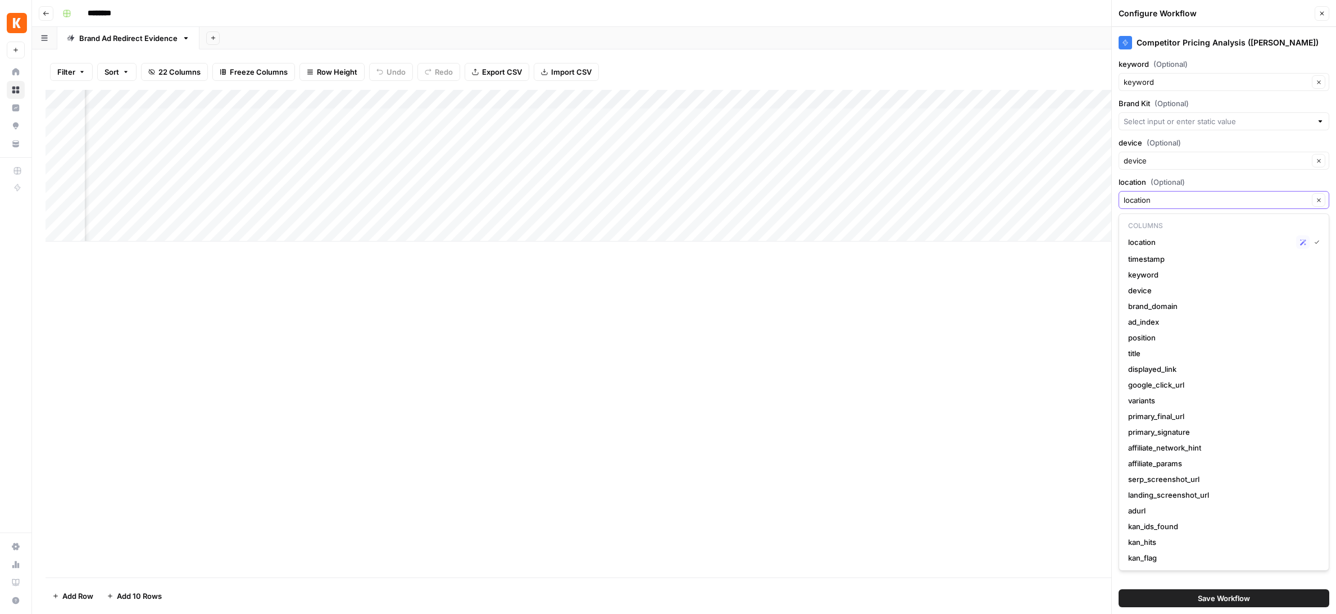
click at [1129, 194] on input "location" at bounding box center [1215, 199] width 185 height 11
type input "location"
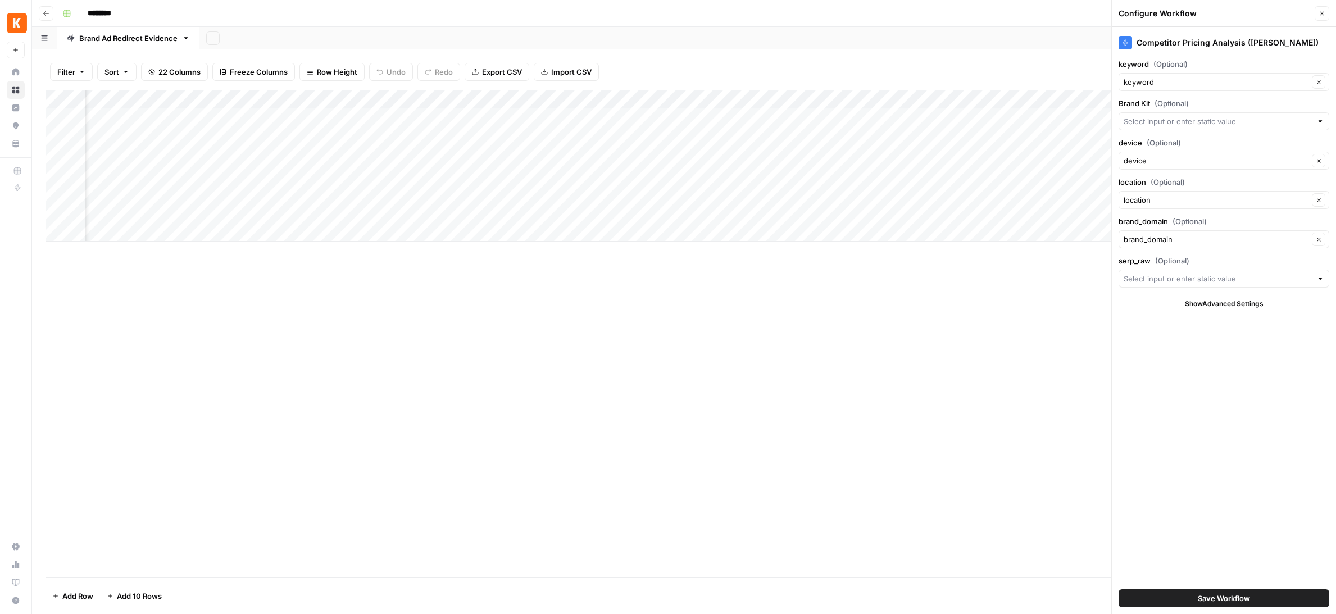
click at [1074, 269] on div "Add Column" at bounding box center [683, 334] width 1277 height 488
click at [1171, 276] on input "serp_raw (Optional)" at bounding box center [1217, 278] width 188 height 11
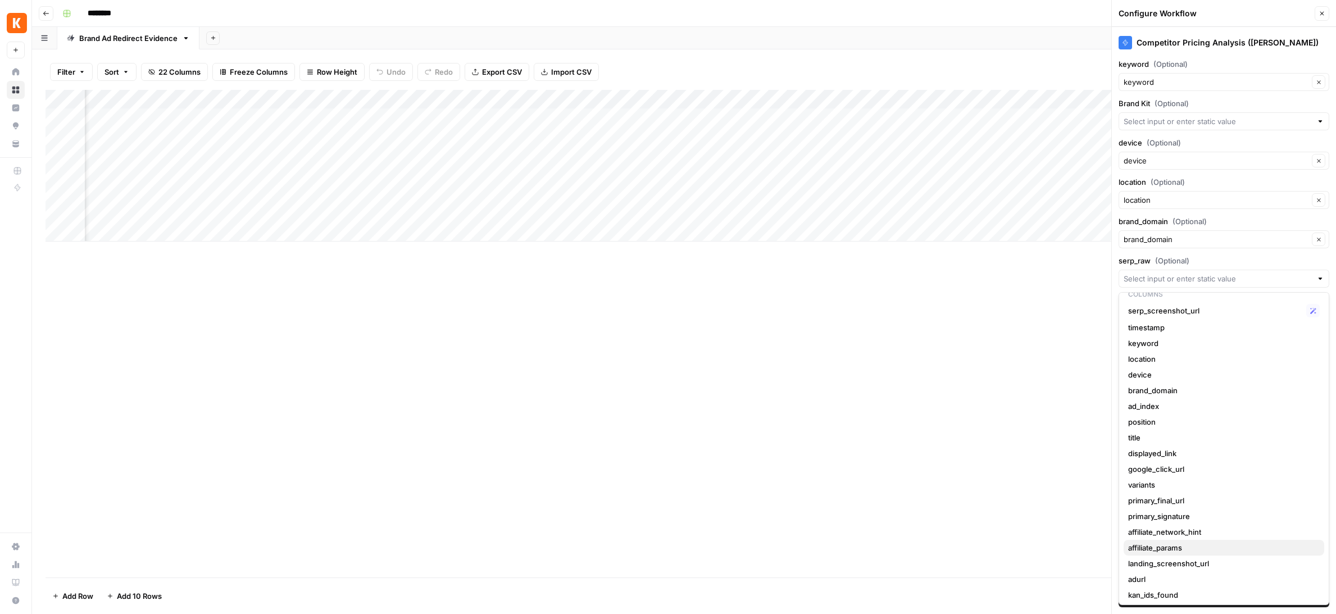
scroll to position [0, 0]
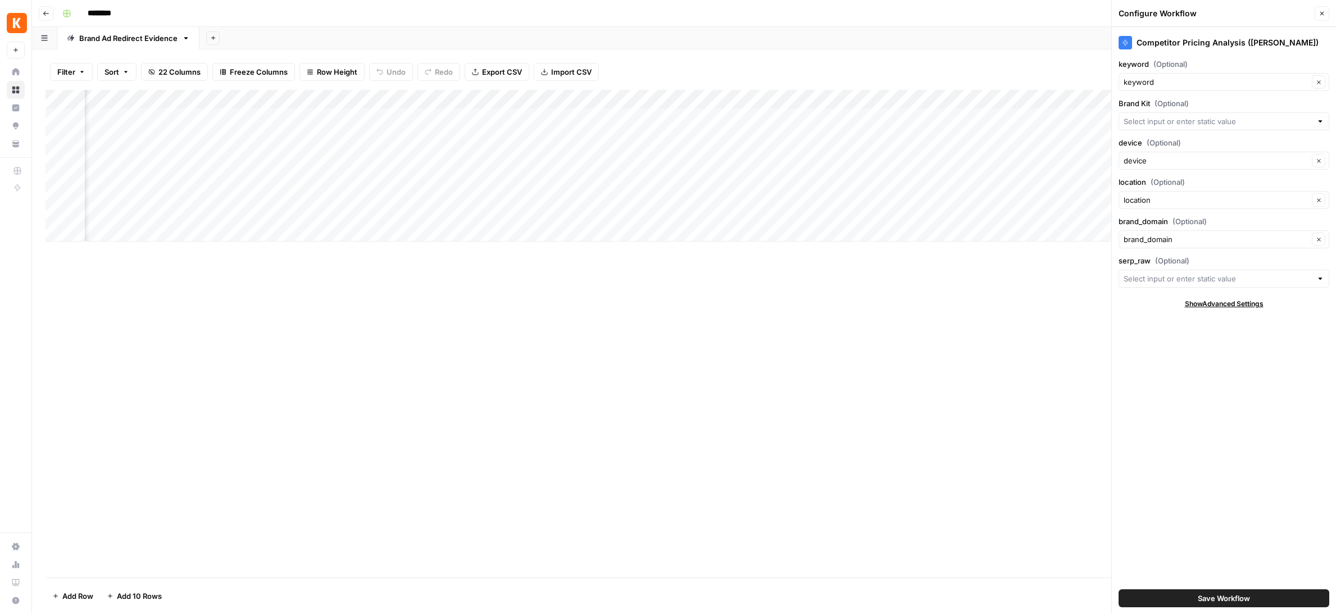
click at [1070, 390] on div "Add Column" at bounding box center [683, 334] width 1277 height 488
click at [1091, 322] on div "Add Column" at bounding box center [683, 334] width 1277 height 488
click at [1138, 121] on input "Brand Kit (Optional)" at bounding box center [1217, 121] width 188 height 11
click at [1066, 333] on div "Add Column" at bounding box center [683, 334] width 1277 height 488
click at [1322, 12] on icon "button" at bounding box center [1322, 14] width 4 height 4
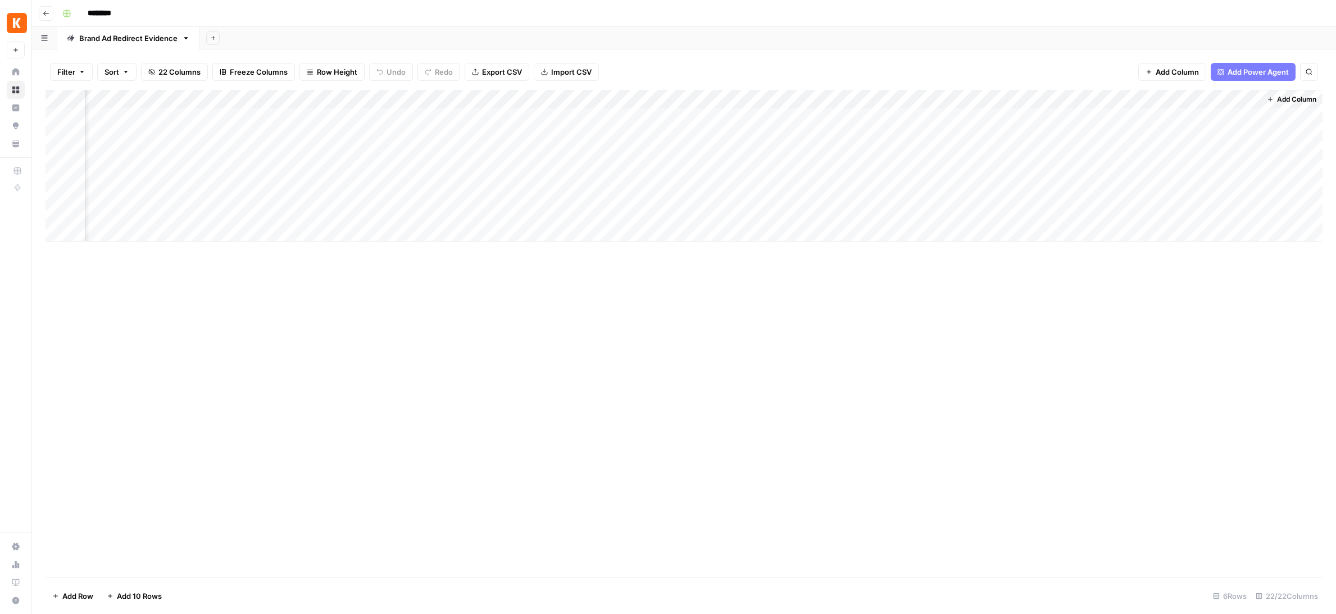
click at [1142, 300] on div "Add Column" at bounding box center [683, 334] width 1277 height 488
click at [49, 12] on icon "button" at bounding box center [46, 13] width 7 height 7
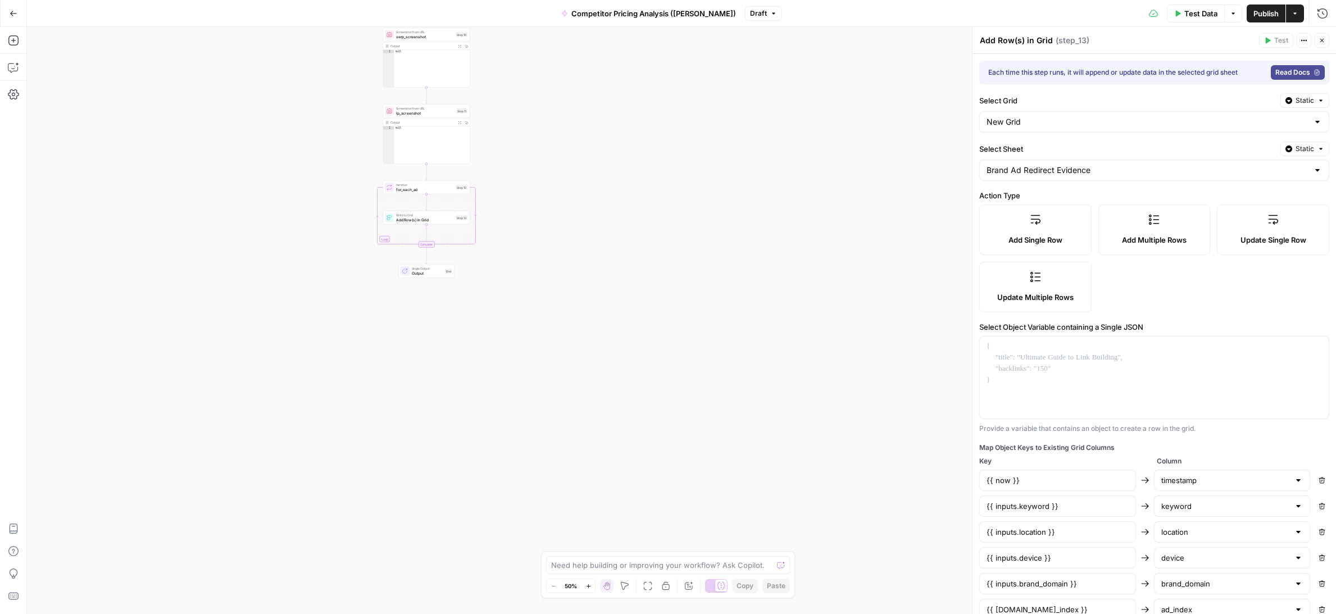
scroll to position [398, 0]
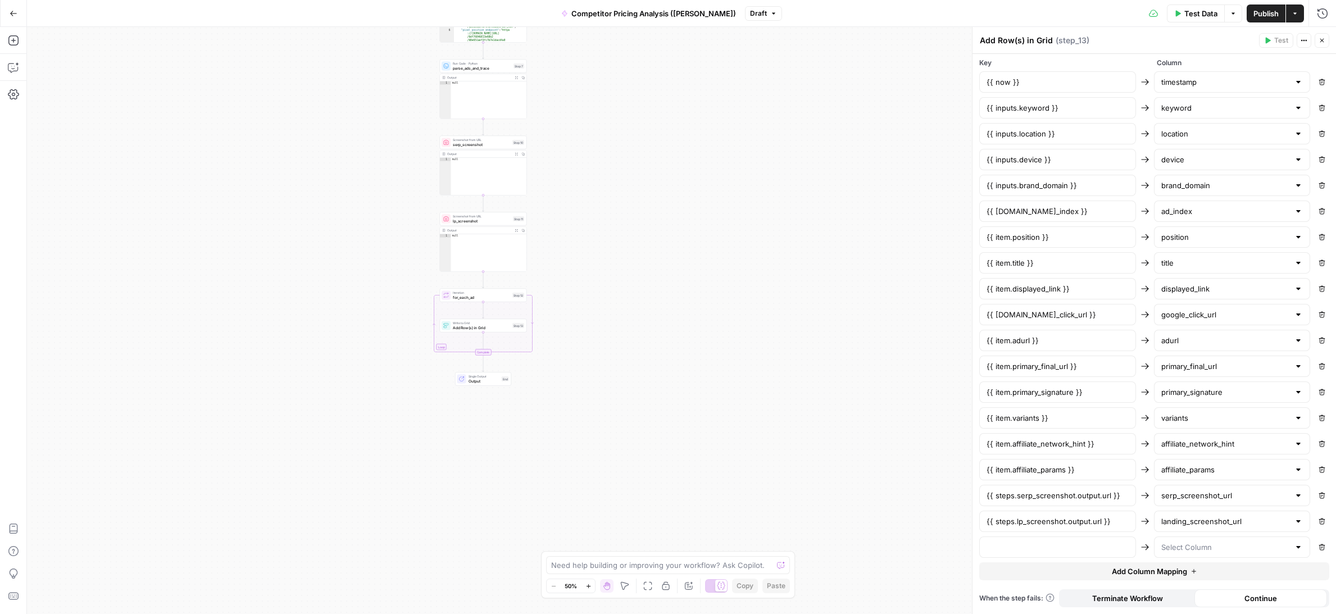
drag, startPoint x: 493, startPoint y: 129, endPoint x: 552, endPoint y: 236, distance: 122.4
click at [551, 238] on div "Workflow Input Settings Inputs Google Search google_search_raw Step 1 Output Ex…" at bounding box center [681, 320] width 1309 height 587
drag, startPoint x: 559, startPoint y: 128, endPoint x: 563, endPoint y: 209, distance: 81.5
click at [563, 209] on div "Workflow Input Settings Inputs Google Search google_search_raw Step 1 Output Ex…" at bounding box center [681, 320] width 1309 height 587
click at [1322, 38] on icon "button" at bounding box center [1321, 40] width 7 height 7
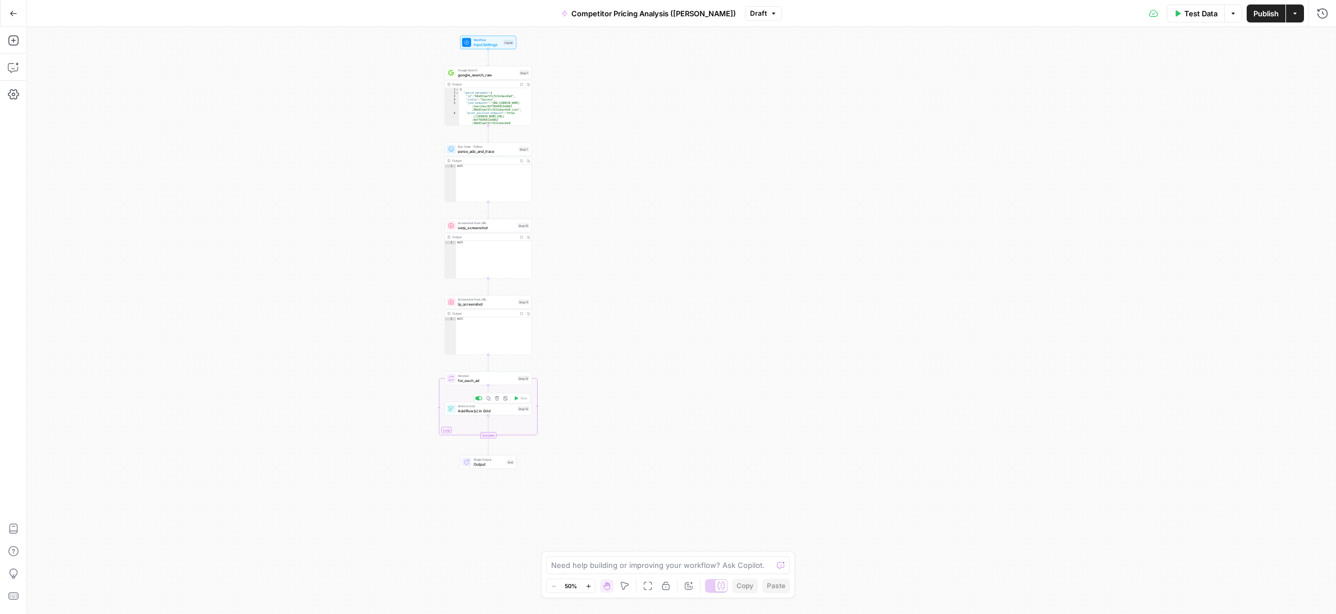
click at [493, 409] on span "Add Row(s) in Grid" at bounding box center [486, 411] width 57 height 6
